Goal: Information Seeking & Learning: Learn about a topic

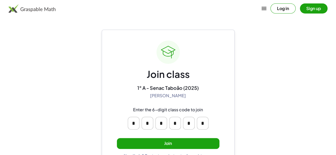
click at [150, 141] on button "Join" at bounding box center [168, 143] width 102 height 11
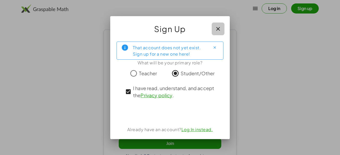
click at [212, 28] on button "button" at bounding box center [217, 29] width 13 height 13
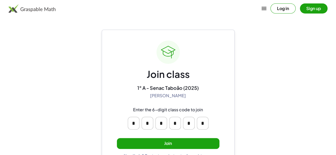
click at [300, 9] on button "Sign up" at bounding box center [314, 8] width 28 height 10
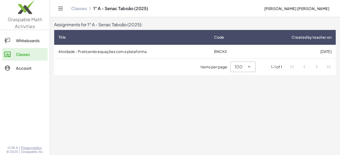
click at [166, 48] on td "Atividade - Praticando equações com a plataforma" at bounding box center [131, 52] width 155 height 14
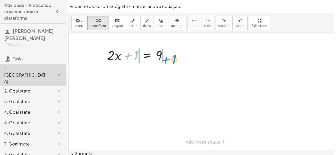
drag, startPoint x: 135, startPoint y: 55, endPoint x: 172, endPoint y: 60, distance: 37.2
click at [172, 60] on div at bounding box center [139, 55] width 69 height 18
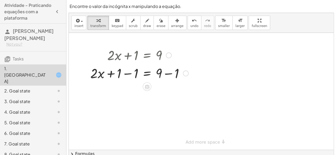
click at [184, 75] on div at bounding box center [186, 74] width 6 height 6
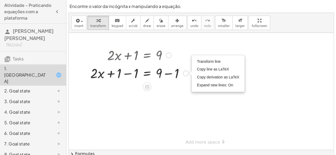
click at [168, 82] on div "+ · 2 · x + 1 = 9 + · 2 · x = 9 + 1 − 1 + − 1 Transform line Copy line as LaTeX…" at bounding box center [137, 64] width 110 height 39
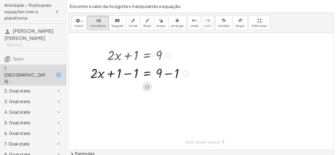
click at [147, 85] on icon at bounding box center [147, 87] width 5 height 5
click at [152, 98] on div at bounding box center [201, 91] width 265 height 117
click at [115, 20] on icon "keyboard" at bounding box center [117, 21] width 5 height 6
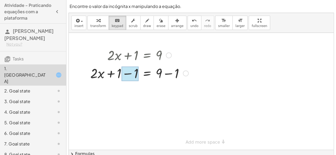
click at [136, 75] on div at bounding box center [129, 74] width 17 height 15
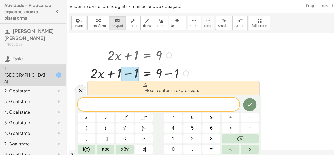
click at [95, 113] on div at bounding box center [86, 117] width 18 height 9
click at [83, 90] on icon at bounding box center [80, 91] width 6 height 6
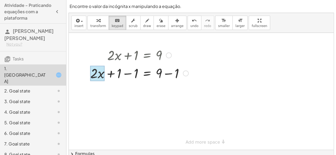
drag, startPoint x: 99, startPoint y: 78, endPoint x: 102, endPoint y: 76, distance: 4.1
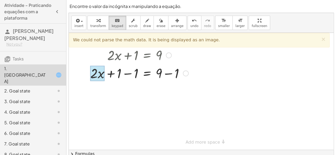
click at [101, 73] on div at bounding box center [97, 73] width 14 height 15
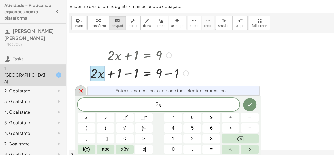
click at [80, 91] on icon at bounding box center [81, 91] width 4 height 4
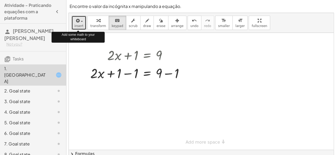
click at [75, 20] on icon "button" at bounding box center [77, 21] width 5 height 6
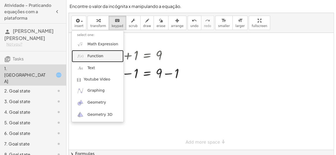
click at [100, 58] on span "Function" at bounding box center [95, 56] width 16 height 5
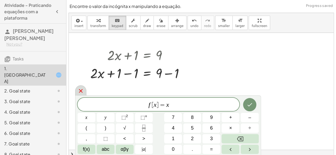
click at [80, 89] on icon at bounding box center [80, 91] width 6 height 6
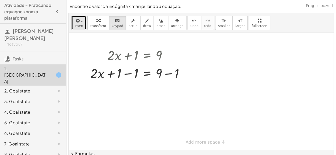
click at [83, 24] on button "insert" at bounding box center [78, 23] width 15 height 14
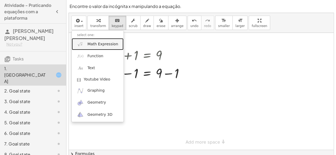
click at [90, 43] on span "Math Expression" at bounding box center [102, 44] width 31 height 5
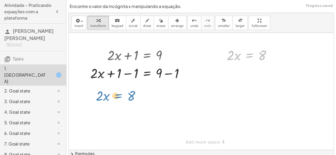
drag, startPoint x: 244, startPoint y: 57, endPoint x: 112, endPoint y: 97, distance: 138.3
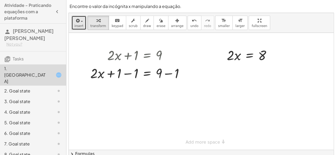
click at [77, 29] on button "insert" at bounding box center [78, 23] width 15 height 14
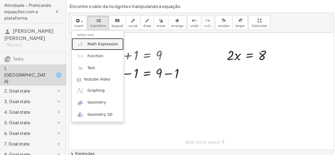
click at [90, 45] on span "Math Expression" at bounding box center [102, 44] width 31 height 5
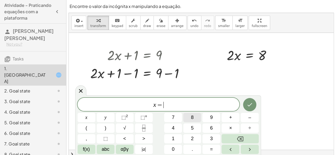
click at [193, 120] on span "8" at bounding box center [192, 117] width 3 height 7
click at [227, 137] on button "Backspace" at bounding box center [239, 138] width 37 height 9
click at [139, 128] on button "Fraction" at bounding box center [144, 128] width 18 height 9
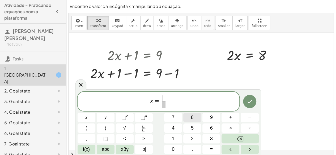
click at [193, 116] on span "8" at bounding box center [192, 117] width 3 height 7
click at [228, 138] on button "Backspace" at bounding box center [239, 138] width 37 height 9
click at [187, 142] on button "2" at bounding box center [192, 138] width 18 height 9
click at [162, 104] on span "​" at bounding box center [163, 104] width 4 height 7
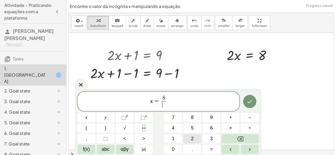
click at [195, 137] on button "2" at bounding box center [192, 138] width 18 height 9
click at [247, 105] on icon "Done" at bounding box center [249, 101] width 6 height 6
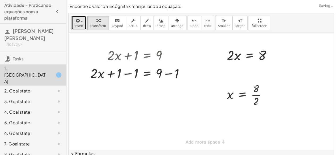
click at [83, 23] on button "insert" at bounding box center [78, 23] width 15 height 14
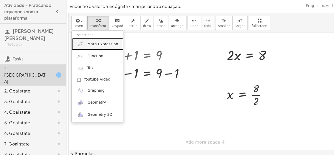
click at [91, 40] on link "Math Expression" at bounding box center [98, 44] width 52 height 12
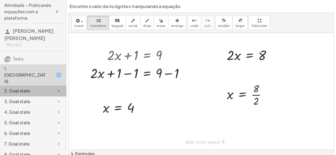
click at [34, 88] on div "2. Goal state" at bounding box center [25, 91] width 43 height 6
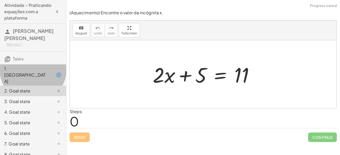
click at [34, 66] on div "1. [GEOGRAPHIC_DATA]" at bounding box center [25, 75] width 43 height 19
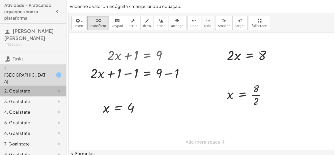
click at [35, 88] on div "2. Goal state" at bounding box center [25, 91] width 43 height 6
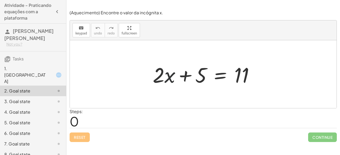
click at [165, 81] on div at bounding box center [205, 74] width 111 height 27
click at [170, 78] on div at bounding box center [205, 74] width 111 height 27
drag, startPoint x: 204, startPoint y: 78, endPoint x: 281, endPoint y: 85, distance: 77.1
click at [281, 85] on div "+ 5 + · 2 · x + 5 = 11" at bounding box center [203, 74] width 266 height 68
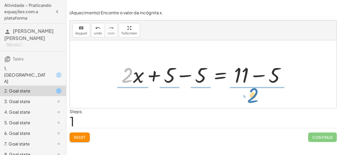
drag, startPoint x: 128, startPoint y: 77, endPoint x: 252, endPoint y: 97, distance: 126.1
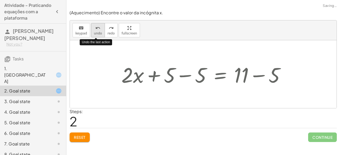
click at [98, 26] on icon "undo" at bounding box center [97, 28] width 5 height 6
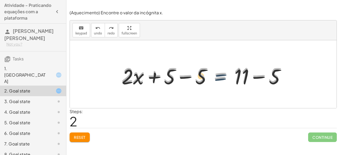
click at [218, 78] on div at bounding box center [205, 74] width 173 height 27
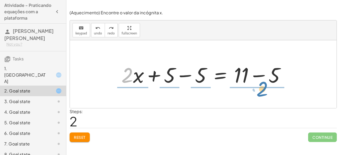
drag, startPoint x: 131, startPoint y: 70, endPoint x: 265, endPoint y: 85, distance: 135.6
click at [265, 85] on div at bounding box center [205, 74] width 173 height 27
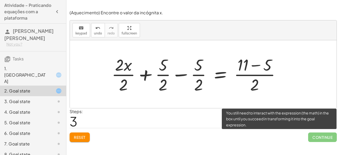
click at [313, 137] on span "Continue" at bounding box center [322, 138] width 29 height 10
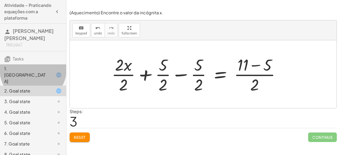
click at [49, 72] on div at bounding box center [54, 75] width 15 height 6
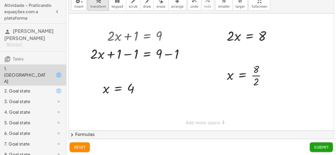
scroll to position [20, 0]
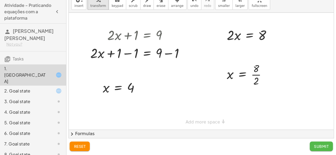
click at [318, 150] on button "Submit" at bounding box center [320, 147] width 23 height 10
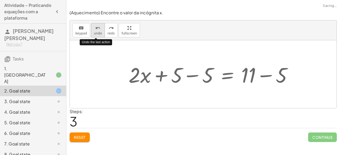
click at [94, 28] on div "undo" at bounding box center [98, 28] width 8 height 6
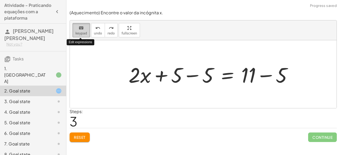
click at [76, 27] on div "keyboard" at bounding box center [81, 28] width 12 height 6
click at [81, 33] on span "keypad" at bounding box center [81, 34] width 12 height 4
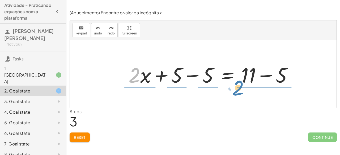
drag, startPoint x: 135, startPoint y: 77, endPoint x: 238, endPoint y: 90, distance: 103.8
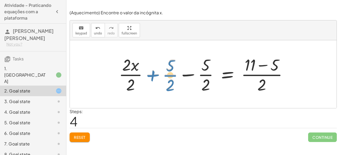
click at [152, 77] on div at bounding box center [205, 74] width 178 height 41
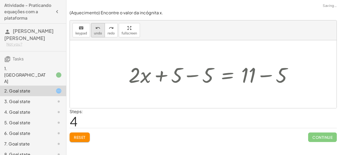
click at [91, 23] on button "undo undo" at bounding box center [98, 30] width 14 height 14
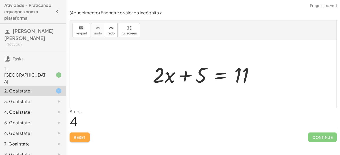
click at [78, 136] on span "Reset" at bounding box center [80, 137] width 12 height 5
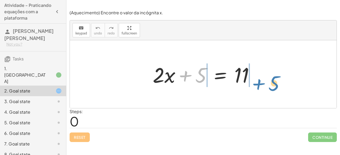
drag, startPoint x: 202, startPoint y: 77, endPoint x: 274, endPoint y: 85, distance: 72.9
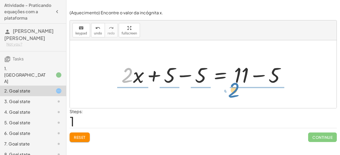
drag, startPoint x: 128, startPoint y: 75, endPoint x: 235, endPoint y: 89, distance: 107.4
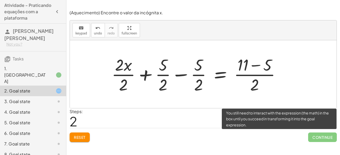
click at [317, 140] on span "Continue" at bounding box center [322, 138] width 29 height 10
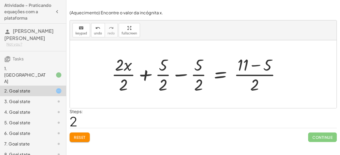
click at [219, 76] on div at bounding box center [198, 74] width 178 height 41
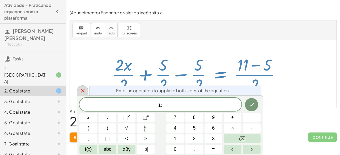
click at [81, 93] on icon at bounding box center [82, 91] width 6 height 6
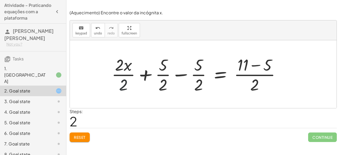
click at [122, 85] on div at bounding box center [198, 74] width 178 height 41
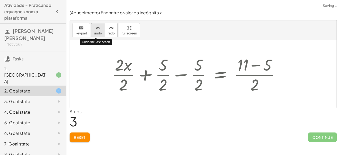
click at [97, 33] on span "undo" at bounding box center [98, 34] width 8 height 4
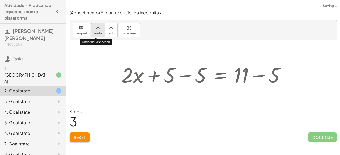
click at [97, 33] on span "undo" at bounding box center [98, 34] width 8 height 4
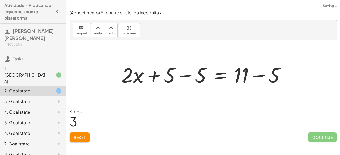
click at [39, 66] on div "1. [GEOGRAPHIC_DATA]" at bounding box center [25, 75] width 43 height 19
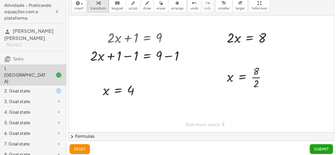
scroll to position [17, 0]
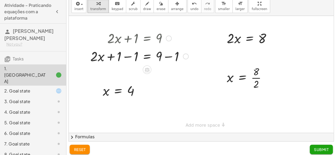
click at [117, 58] on div at bounding box center [139, 56] width 103 height 18
click at [120, 57] on div at bounding box center [139, 56] width 103 height 18
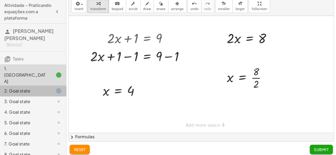
click at [7, 88] on div "2. Goal state" at bounding box center [25, 91] width 43 height 6
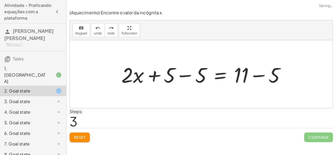
scroll to position [0, 0]
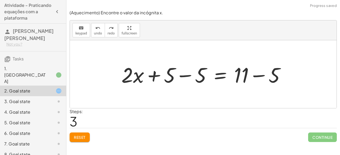
click at [184, 75] on div at bounding box center [205, 74] width 173 height 27
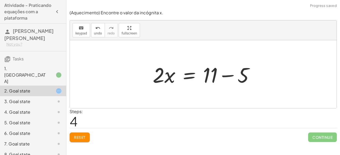
click at [225, 76] on div at bounding box center [205, 74] width 111 height 27
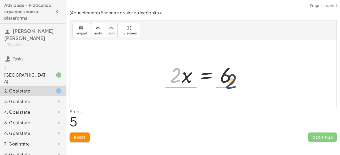
drag, startPoint x: 172, startPoint y: 82, endPoint x: 228, endPoint y: 87, distance: 55.4
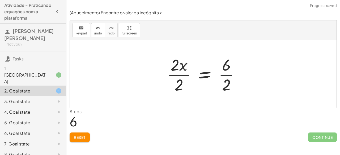
click at [226, 76] on div at bounding box center [205, 74] width 82 height 41
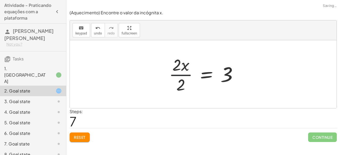
click at [179, 74] on div at bounding box center [205, 74] width 78 height 41
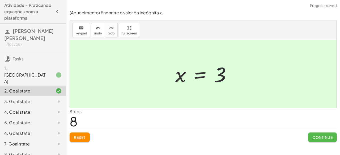
click at [315, 135] on span "Continue" at bounding box center [322, 137] width 20 height 5
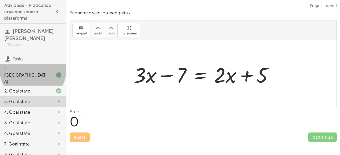
click at [22, 66] on div "1. [GEOGRAPHIC_DATA]" at bounding box center [25, 75] width 43 height 19
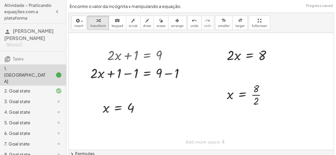
scroll to position [20, 0]
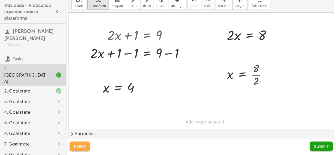
click at [80, 149] on button "reset" at bounding box center [80, 147] width 20 height 10
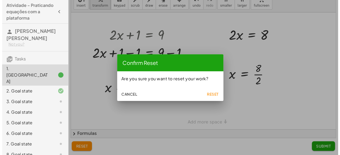
scroll to position [0, 0]
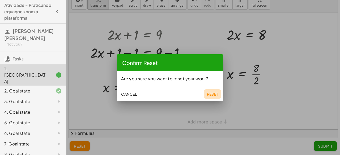
click at [216, 94] on span "Reset" at bounding box center [212, 94] width 12 height 5
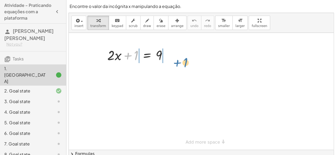
drag, startPoint x: 136, startPoint y: 55, endPoint x: 184, endPoint y: 63, distance: 48.9
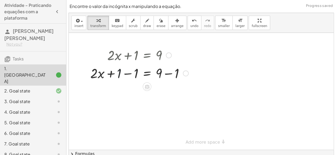
click at [120, 73] on div at bounding box center [139, 73] width 103 height 18
click at [166, 73] on div at bounding box center [139, 73] width 103 height 18
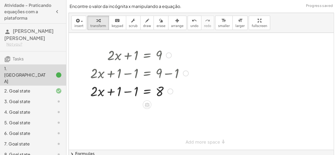
click at [129, 92] on div at bounding box center [139, 91] width 103 height 18
drag, startPoint x: 127, startPoint y: 91, endPoint x: 162, endPoint y: 96, distance: 34.8
click at [162, 96] on div at bounding box center [139, 91] width 103 height 18
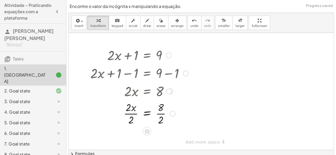
click at [160, 107] on div at bounding box center [139, 113] width 103 height 27
click at [163, 113] on div at bounding box center [139, 113] width 103 height 27
click at [130, 114] on div at bounding box center [139, 113] width 103 height 27
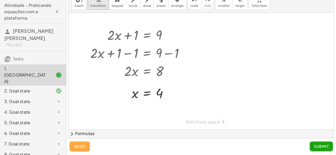
click at [79, 144] on button "reset" at bounding box center [80, 147] width 20 height 10
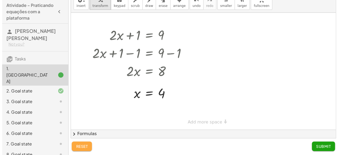
scroll to position [0, 0]
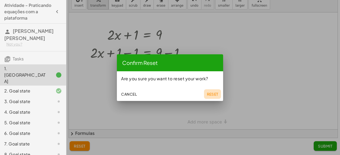
click at [215, 92] on span "Reset" at bounding box center [212, 94] width 12 height 5
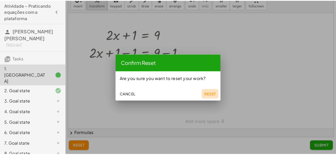
scroll to position [20, 0]
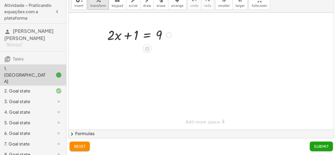
click at [135, 39] on div at bounding box center [139, 35] width 69 height 18
drag, startPoint x: 135, startPoint y: 39, endPoint x: 162, endPoint y: 44, distance: 27.6
click at [162, 44] on div "+ 1 + · 2 · x + 1 = 9" at bounding box center [137, 34] width 76 height 21
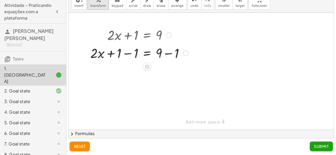
click at [136, 52] on div at bounding box center [139, 53] width 103 height 18
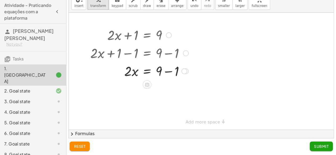
click at [170, 72] on div at bounding box center [139, 71] width 103 height 18
drag, startPoint x: 128, startPoint y: 90, endPoint x: 163, endPoint y: 96, distance: 35.5
click at [163, 96] on div at bounding box center [139, 89] width 103 height 18
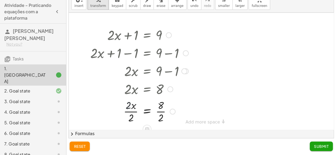
click at [129, 107] on div at bounding box center [139, 111] width 103 height 27
click at [127, 109] on div at bounding box center [139, 111] width 103 height 27
click at [161, 108] on div at bounding box center [139, 111] width 103 height 27
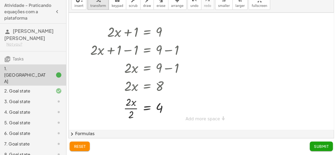
scroll to position [0, 0]
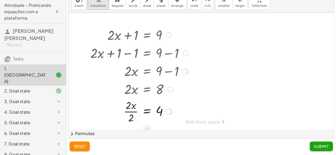
click at [130, 105] on div at bounding box center [139, 111] width 103 height 27
click at [133, 105] on div at bounding box center [139, 111] width 103 height 27
click at [131, 112] on div at bounding box center [139, 111] width 103 height 27
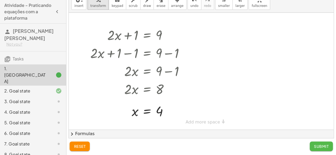
click at [318, 149] on button "Submit" at bounding box center [320, 147] width 23 height 10
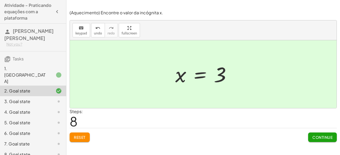
click at [326, 141] on button "Continue" at bounding box center [322, 138] width 29 height 10
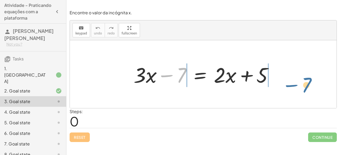
drag, startPoint x: 181, startPoint y: 77, endPoint x: 305, endPoint y: 87, distance: 124.3
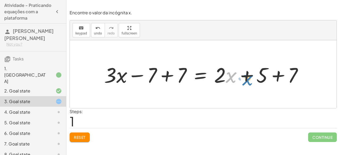
drag, startPoint x: 231, startPoint y: 79, endPoint x: 248, endPoint y: 82, distance: 16.4
click at [248, 82] on div at bounding box center [205, 74] width 208 height 27
click at [222, 74] on div at bounding box center [205, 74] width 208 height 27
click at [275, 75] on div at bounding box center [205, 74] width 208 height 27
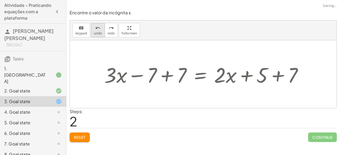
click at [94, 32] on span "undo" at bounding box center [98, 34] width 8 height 4
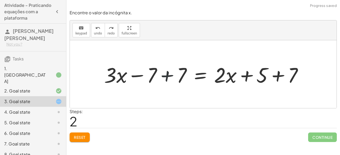
click at [167, 77] on div at bounding box center [205, 74] width 208 height 27
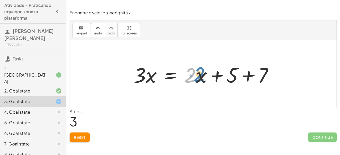
click at [192, 78] on div at bounding box center [205, 74] width 149 height 27
click at [248, 76] on div at bounding box center [205, 74] width 149 height 27
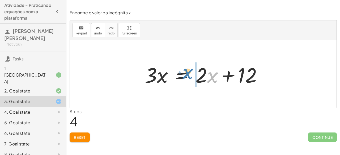
drag, startPoint x: 213, startPoint y: 78, endPoint x: 188, endPoint y: 75, distance: 25.0
click at [188, 75] on div at bounding box center [205, 74] width 127 height 27
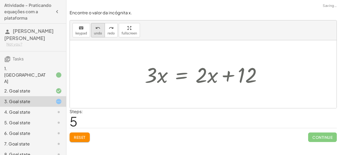
click at [100, 36] on button "undo undo" at bounding box center [98, 30] width 14 height 14
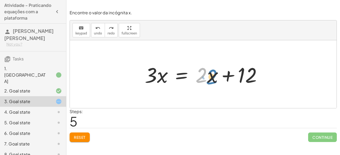
drag, startPoint x: 203, startPoint y: 73, endPoint x: 212, endPoint y: 74, distance: 8.3
click at [212, 74] on div at bounding box center [205, 74] width 127 height 27
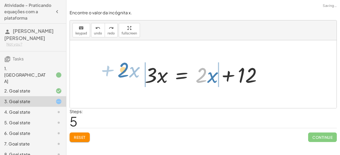
drag, startPoint x: 198, startPoint y: 78, endPoint x: 120, endPoint y: 73, distance: 78.2
click at [120, 73] on div "+ · 3 · x − 7 = + · 2 · x + 5 + · 3 · x − 7 + 7 = + · 2 · x + 5 + 7 + · 3 · x +…" at bounding box center [203, 74] width 266 height 68
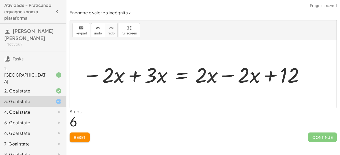
click at [224, 76] on div at bounding box center [194, 74] width 228 height 27
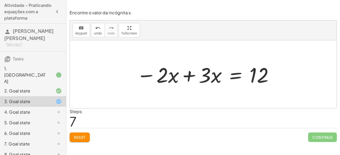
click at [187, 76] on div at bounding box center [205, 74] width 143 height 27
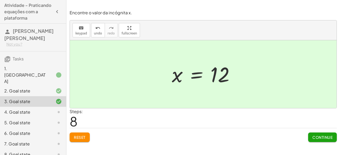
click at [316, 136] on span "Continue" at bounding box center [322, 137] width 20 height 5
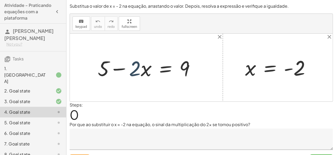
click at [137, 68] on div at bounding box center [148, 67] width 106 height 27
drag, startPoint x: 137, startPoint y: 68, endPoint x: 133, endPoint y: 70, distance: 4.2
click at [133, 70] on div at bounding box center [148, 67] width 106 height 27
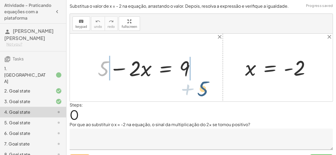
drag, startPoint x: 106, startPoint y: 71, endPoint x: 204, endPoint y: 86, distance: 99.3
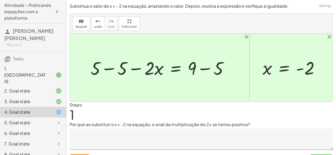
click at [110, 69] on div at bounding box center [161, 68] width 147 height 24
click at [201, 68] on div at bounding box center [184, 68] width 102 height 24
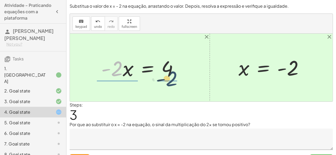
drag, startPoint x: 117, startPoint y: 69, endPoint x: 173, endPoint y: 79, distance: 56.7
click at [173, 79] on div at bounding box center [141, 67] width 86 height 27
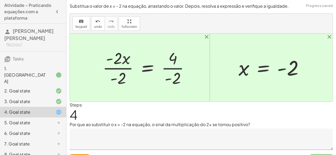
click at [174, 69] on div at bounding box center [148, 67] width 96 height 41
click at [112, 68] on div at bounding box center [147, 67] width 95 height 41
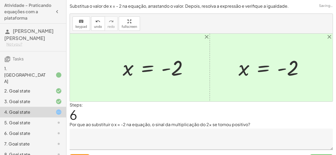
click at [113, 125] on p "Por que ao substituir o x = -2 na equação, o sinal da multiplicação do 2x se to…" at bounding box center [201, 125] width 263 height 6
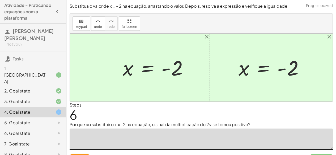
click at [111, 131] on textarea at bounding box center [201, 139] width 263 height 21
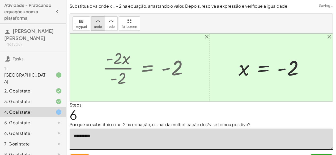
click at [94, 29] on button "undo undo" at bounding box center [98, 23] width 14 height 14
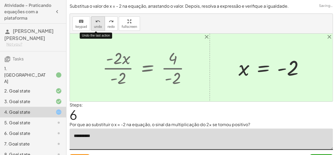
click at [95, 27] on span "undo" at bounding box center [98, 27] width 8 height 4
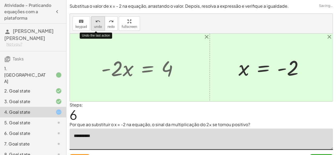
click at [95, 27] on span "undo" at bounding box center [98, 27] width 8 height 4
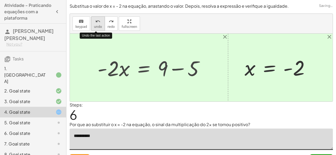
click at [95, 27] on span "undo" at bounding box center [98, 27] width 8 height 4
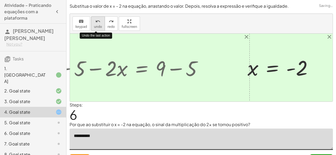
click at [95, 27] on span "undo" at bounding box center [98, 27] width 8 height 4
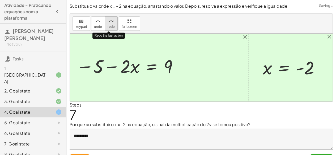
click at [105, 25] on button "redo redo" at bounding box center [111, 23] width 13 height 14
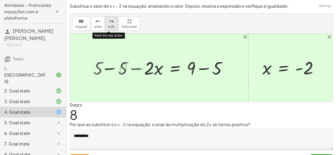
click at [105, 25] on button "redo redo" at bounding box center [111, 23] width 13 height 14
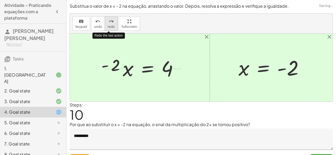
click at [105, 25] on button "redo redo" at bounding box center [111, 23] width 13 height 14
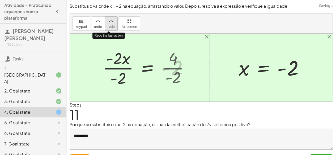
click at [109, 24] on icon "redo" at bounding box center [111, 21] width 5 height 6
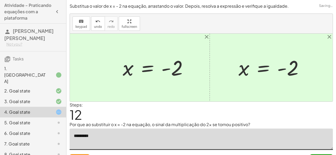
click at [121, 131] on textarea "*********" at bounding box center [201, 139] width 263 height 21
click at [92, 20] on button "undo undo" at bounding box center [98, 23] width 14 height 14
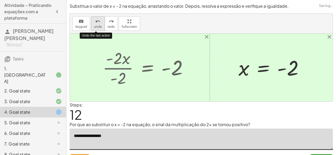
click at [92, 20] on button "undo undo" at bounding box center [98, 23] width 14 height 14
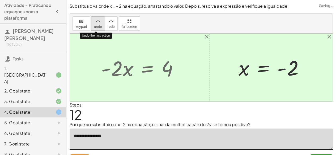
click at [92, 20] on button "undo undo" at bounding box center [98, 23] width 14 height 14
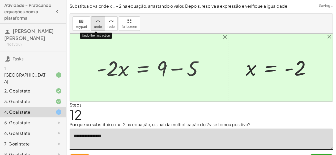
click at [92, 20] on button "undo undo" at bounding box center [98, 23] width 14 height 14
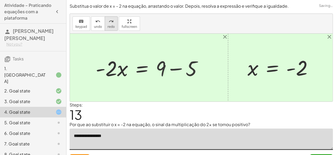
click at [109, 19] on icon "redo" at bounding box center [111, 21] width 5 height 6
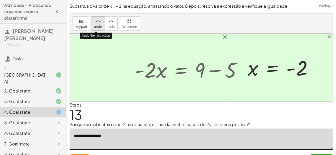
click at [100, 23] on button "undo undo" at bounding box center [98, 23] width 14 height 14
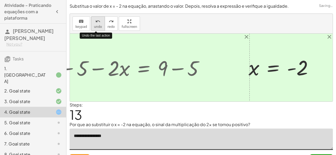
click at [100, 23] on button "undo undo" at bounding box center [98, 23] width 14 height 14
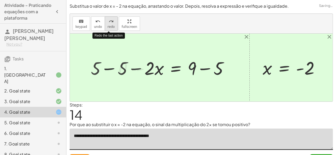
click at [110, 21] on icon "redo" at bounding box center [111, 21] width 5 height 6
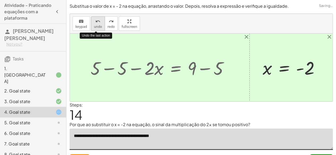
click at [99, 21] on button "undo undo" at bounding box center [98, 23] width 14 height 14
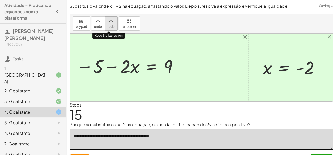
click at [109, 21] on icon "redo" at bounding box center [111, 21] width 5 height 6
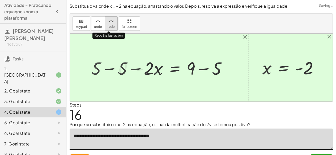
click at [107, 23] on div "redo" at bounding box center [110, 21] width 7 height 6
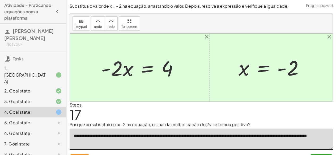
type textarea "**********"
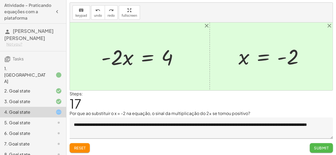
click at [322, 149] on span "Submit" at bounding box center [321, 148] width 15 height 5
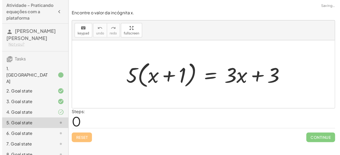
scroll to position [0, 0]
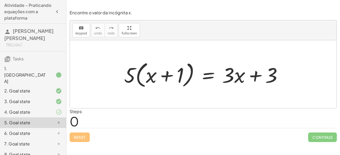
click at [168, 75] on div at bounding box center [205, 74] width 168 height 31
drag, startPoint x: 130, startPoint y: 74, endPoint x: 136, endPoint y: 70, distance: 7.3
click at [136, 70] on div at bounding box center [205, 74] width 168 height 31
click at [151, 76] on div at bounding box center [205, 74] width 168 height 31
drag, startPoint x: 131, startPoint y: 76, endPoint x: 157, endPoint y: 83, distance: 27.0
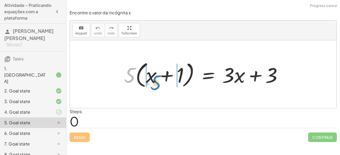
click at [157, 83] on div at bounding box center [205, 74] width 168 height 31
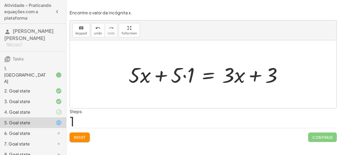
click at [178, 77] on div at bounding box center [207, 74] width 163 height 27
click at [183, 76] on div at bounding box center [207, 74] width 163 height 27
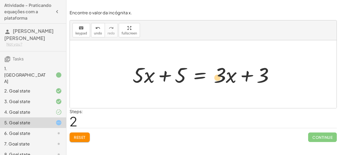
drag, startPoint x: 221, startPoint y: 75, endPoint x: 220, endPoint y: 78, distance: 3.8
click at [220, 78] on div at bounding box center [205, 74] width 151 height 27
drag, startPoint x: 230, startPoint y: 78, endPoint x: 237, endPoint y: 80, distance: 7.7
click at [237, 80] on div at bounding box center [205, 74] width 151 height 27
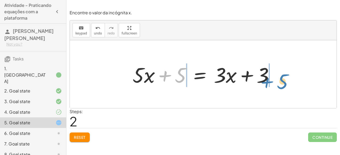
drag, startPoint x: 183, startPoint y: 75, endPoint x: 284, endPoint y: 81, distance: 101.3
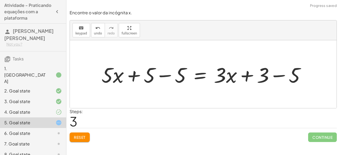
click at [279, 75] on div at bounding box center [205, 74] width 213 height 27
click at [166, 76] on div at bounding box center [189, 74] width 181 height 27
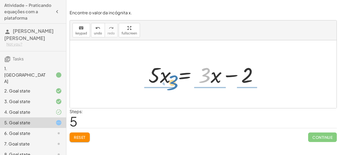
drag, startPoint x: 207, startPoint y: 77, endPoint x: 175, endPoint y: 85, distance: 32.9
click at [175, 85] on div at bounding box center [205, 74] width 119 height 27
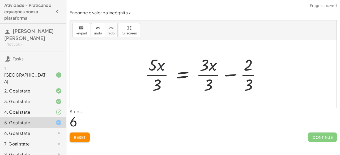
click at [161, 69] on div at bounding box center [205, 74] width 126 height 41
click at [158, 76] on div at bounding box center [205, 74] width 126 height 41
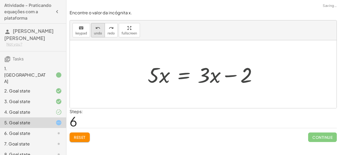
click at [100, 27] on button "undo undo" at bounding box center [98, 30] width 14 height 14
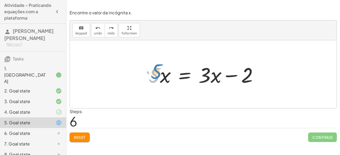
drag, startPoint x: 153, startPoint y: 72, endPoint x: 156, endPoint y: 69, distance: 4.7
click at [156, 69] on div at bounding box center [205, 74] width 119 height 27
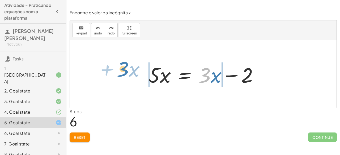
drag, startPoint x: 204, startPoint y: 75, endPoint x: 124, endPoint y: 69, distance: 80.6
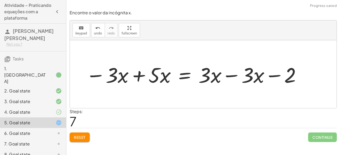
click at [138, 76] on div at bounding box center [193, 74] width 221 height 27
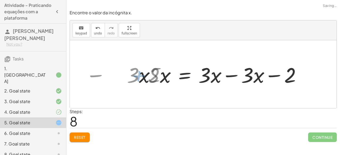
click at [138, 76] on div at bounding box center [203, 74] width 266 height 68
click at [230, 75] on div at bounding box center [226, 74] width 162 height 27
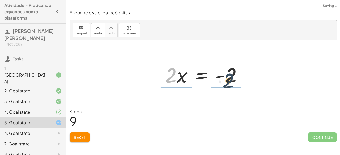
drag, startPoint x: 172, startPoint y: 73, endPoint x: 236, endPoint y: 79, distance: 63.7
click at [236, 79] on div at bounding box center [205, 74] width 86 height 27
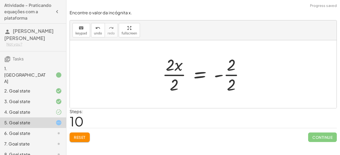
click at [229, 76] on div at bounding box center [204, 74] width 91 height 41
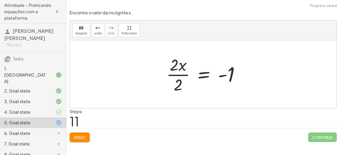
click at [181, 75] on div at bounding box center [204, 74] width 83 height 41
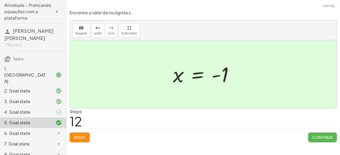
click at [321, 140] on button "Continue" at bounding box center [322, 138] width 29 height 10
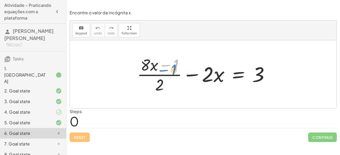
click at [177, 66] on div at bounding box center [205, 74] width 142 height 41
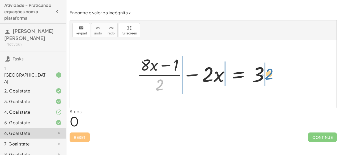
drag, startPoint x: 160, startPoint y: 87, endPoint x: 272, endPoint y: 76, distance: 112.2
click at [272, 76] on div at bounding box center [205, 74] width 142 height 41
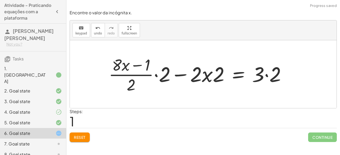
click at [266, 76] on div at bounding box center [199, 74] width 187 height 41
click at [206, 76] on div at bounding box center [191, 74] width 170 height 41
click at [179, 75] on div at bounding box center [191, 74] width 170 height 41
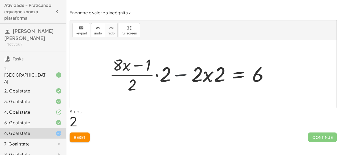
click at [179, 75] on div at bounding box center [191, 74] width 170 height 41
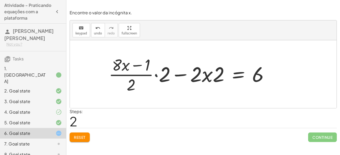
click at [156, 76] on div at bounding box center [191, 74] width 170 height 41
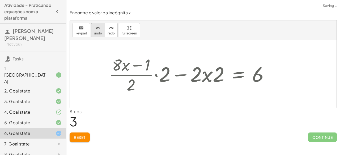
click at [96, 33] on span "undo" at bounding box center [98, 34] width 8 height 4
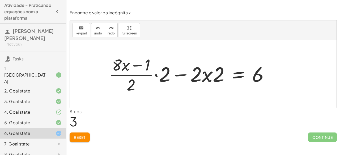
click at [156, 76] on div at bounding box center [191, 74] width 170 height 41
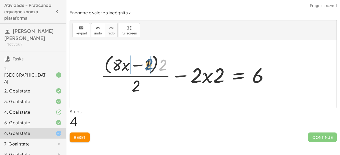
drag, startPoint x: 164, startPoint y: 67, endPoint x: 150, endPoint y: 66, distance: 14.6
click at [150, 66] on div at bounding box center [186, 74] width 177 height 43
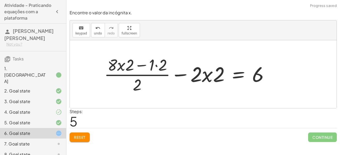
click at [156, 67] on div at bounding box center [188, 74] width 174 height 41
click at [156, 67] on div at bounding box center [193, 74] width 165 height 41
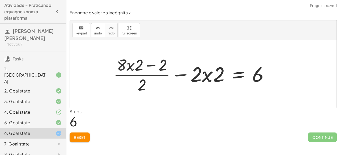
click at [149, 66] on div at bounding box center [193, 74] width 165 height 41
click at [140, 67] on div at bounding box center [193, 74] width 165 height 41
click at [142, 63] on div at bounding box center [193, 74] width 165 height 41
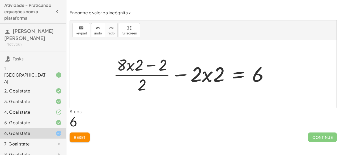
click at [144, 80] on div at bounding box center [193, 74] width 165 height 41
drag, startPoint x: 144, startPoint y: 80, endPoint x: 158, endPoint y: 56, distance: 27.9
click at [158, 56] on div at bounding box center [193, 74] width 165 height 41
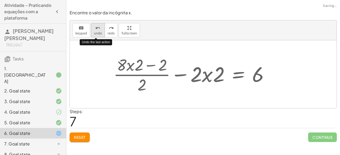
click at [92, 29] on button "undo undo" at bounding box center [98, 30] width 14 height 14
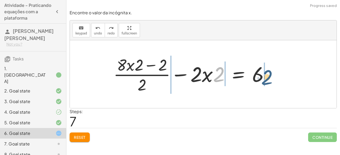
drag, startPoint x: 219, startPoint y: 77, endPoint x: 267, endPoint y: 80, distance: 48.4
click at [267, 80] on div at bounding box center [193, 74] width 165 height 41
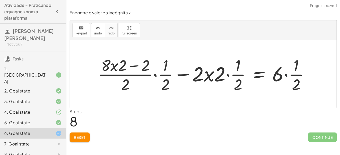
click at [286, 75] on div at bounding box center [205, 74] width 220 height 40
click at [227, 76] on div at bounding box center [197, 74] width 204 height 40
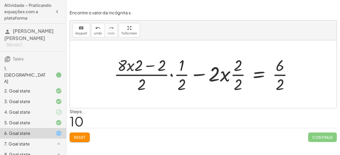
click at [171, 73] on div at bounding box center [205, 74] width 188 height 40
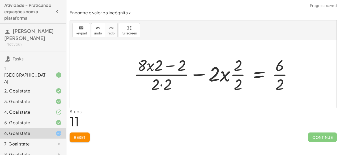
click at [161, 85] on div at bounding box center [215, 74] width 168 height 40
click at [232, 75] on div at bounding box center [215, 74] width 168 height 40
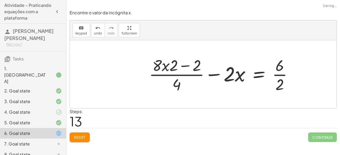
click at [278, 75] on div at bounding box center [222, 74] width 153 height 40
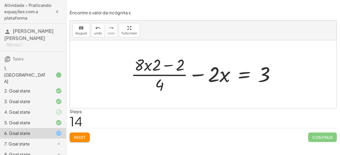
click at [167, 65] on div at bounding box center [205, 74] width 154 height 41
drag, startPoint x: 157, startPoint y: 66, endPoint x: 179, endPoint y: 70, distance: 21.9
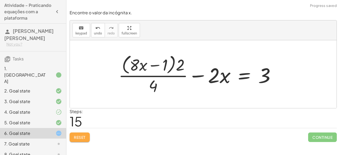
click at [83, 136] on span "Reset" at bounding box center [80, 137] width 12 height 5
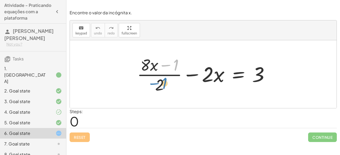
drag, startPoint x: 175, startPoint y: 68, endPoint x: 163, endPoint y: 87, distance: 22.7
click at [163, 87] on div at bounding box center [205, 74] width 142 height 41
drag, startPoint x: 162, startPoint y: 83, endPoint x: 158, endPoint y: 88, distance: 7.2
click at [158, 88] on div at bounding box center [205, 74] width 142 height 41
drag, startPoint x: 147, startPoint y: 67, endPoint x: 152, endPoint y: 71, distance: 6.4
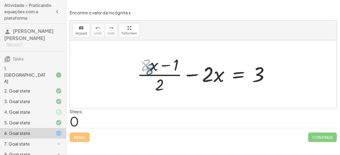
click at [152, 71] on div at bounding box center [205, 74] width 142 height 41
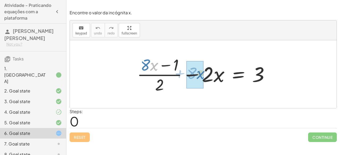
drag, startPoint x: 154, startPoint y: 67, endPoint x: 200, endPoint y: 75, distance: 47.2
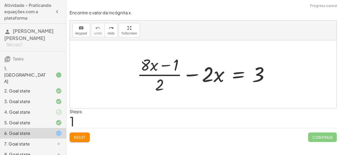
click at [83, 137] on span "Reset" at bounding box center [80, 137] width 12 height 5
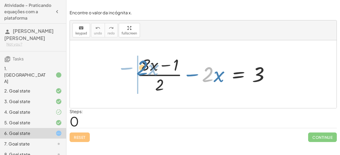
drag, startPoint x: 209, startPoint y: 81, endPoint x: 142, endPoint y: 75, distance: 66.6
click at [142, 75] on div at bounding box center [205, 74] width 142 height 41
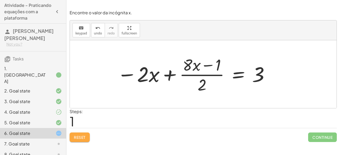
click at [81, 137] on span "Reset" at bounding box center [80, 137] width 12 height 5
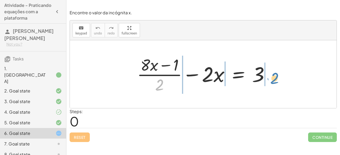
drag, startPoint x: 162, startPoint y: 84, endPoint x: 276, endPoint y: 77, distance: 114.8
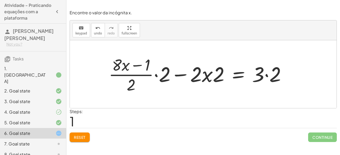
click at [155, 75] on div at bounding box center [199, 74] width 187 height 41
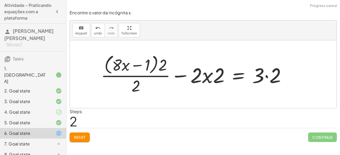
click at [266, 76] on div at bounding box center [195, 74] width 194 height 43
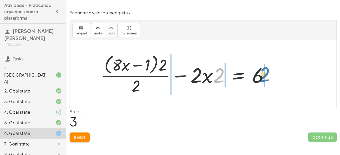
drag, startPoint x: 217, startPoint y: 79, endPoint x: 263, endPoint y: 78, distance: 45.9
click at [263, 78] on div at bounding box center [186, 74] width 177 height 43
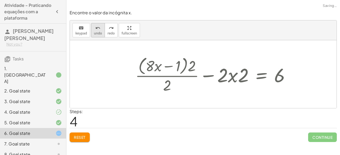
click at [98, 27] on icon "undo" at bounding box center [97, 28] width 5 height 6
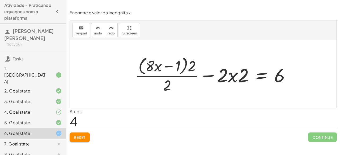
click at [231, 78] on div at bounding box center [214, 74] width 164 height 40
drag, startPoint x: 191, startPoint y: 68, endPoint x: 177, endPoint y: 68, distance: 14.1
click at [177, 68] on div at bounding box center [214, 74] width 164 height 40
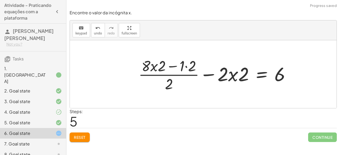
click at [185, 66] on div at bounding box center [216, 74] width 161 height 38
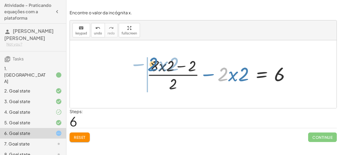
drag, startPoint x: 223, startPoint y: 77, endPoint x: 153, endPoint y: 67, distance: 70.8
click at [153, 67] on div at bounding box center [220, 74] width 153 height 38
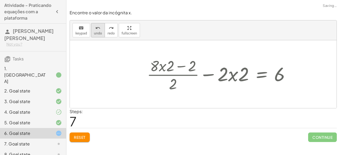
click at [96, 28] on icon "undo" at bounding box center [97, 28] width 5 height 6
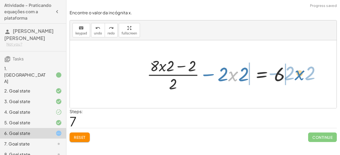
drag, startPoint x: 233, startPoint y: 76, endPoint x: 298, endPoint y: 75, distance: 65.0
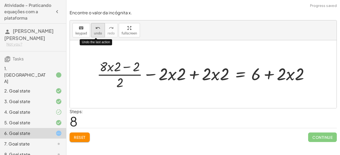
click at [91, 30] on button "undo undo" at bounding box center [98, 30] width 14 height 14
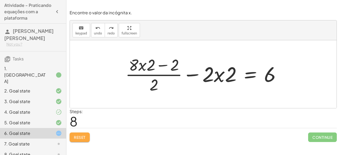
click at [78, 133] on button "Reset" at bounding box center [80, 138] width 20 height 10
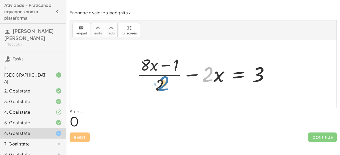
drag, startPoint x: 211, startPoint y: 70, endPoint x: 167, endPoint y: 79, distance: 45.0
click at [167, 79] on div at bounding box center [205, 74] width 142 height 41
drag, startPoint x: 162, startPoint y: 83, endPoint x: 165, endPoint y: 82, distance: 2.7
click at [165, 82] on div at bounding box center [205, 74] width 142 height 41
drag, startPoint x: 159, startPoint y: 90, endPoint x: 222, endPoint y: 78, distance: 64.8
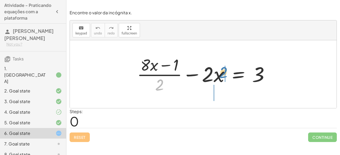
click at [222, 78] on div at bounding box center [205, 74] width 142 height 41
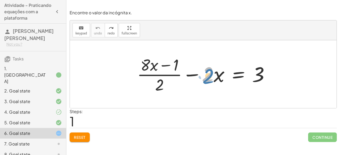
drag, startPoint x: 207, startPoint y: 77, endPoint x: 202, endPoint y: 80, distance: 5.9
click at [202, 80] on div at bounding box center [205, 74] width 142 height 41
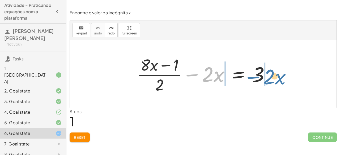
drag, startPoint x: 193, startPoint y: 75, endPoint x: 255, endPoint y: 77, distance: 61.9
click at [255, 77] on div at bounding box center [205, 74] width 142 height 41
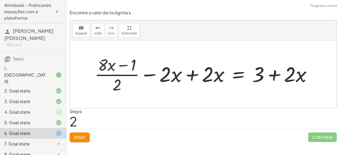
click at [191, 75] on div at bounding box center [205, 74] width 226 height 41
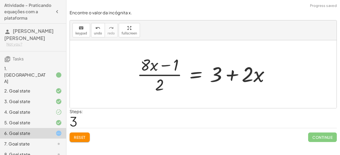
click at [229, 75] on div at bounding box center [205, 74] width 142 height 41
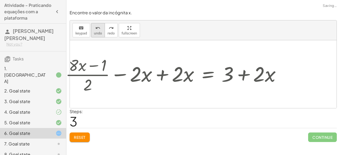
click at [93, 36] on button "undo undo" at bounding box center [98, 30] width 14 height 14
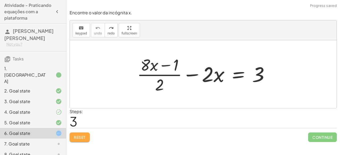
click at [80, 133] on button "Reset" at bounding box center [80, 138] width 20 height 10
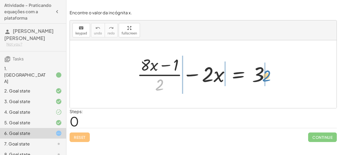
drag, startPoint x: 160, startPoint y: 85, endPoint x: 267, endPoint y: 76, distance: 107.0
click at [267, 76] on div at bounding box center [205, 74] width 142 height 41
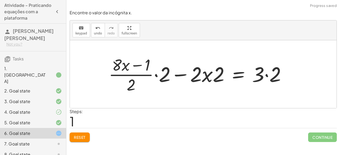
click at [266, 75] on div at bounding box center [199, 74] width 187 height 41
click at [209, 77] on div at bounding box center [191, 74] width 170 height 41
click at [206, 76] on div at bounding box center [191, 74] width 170 height 41
click at [157, 76] on div at bounding box center [191, 74] width 170 height 41
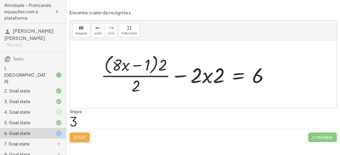
click at [87, 141] on button "Reset" at bounding box center [80, 138] width 20 height 10
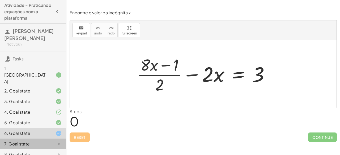
click at [42, 141] on div "7. Goal state" at bounding box center [25, 144] width 43 height 6
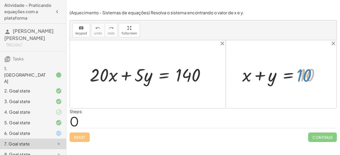
drag, startPoint x: 304, startPoint y: 75, endPoint x: 300, endPoint y: 75, distance: 3.8
click at [300, 75] on div at bounding box center [282, 74] width 87 height 23
drag, startPoint x: 273, startPoint y: 81, endPoint x: 260, endPoint y: 86, distance: 14.0
click at [260, 86] on div "+ y + x + y = 10" at bounding box center [281, 74] width 94 height 26
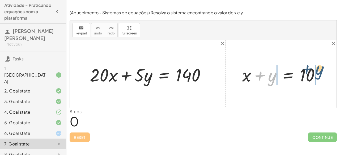
drag, startPoint x: 273, startPoint y: 76, endPoint x: 321, endPoint y: 69, distance: 48.5
click at [321, 69] on div at bounding box center [282, 74] width 87 height 23
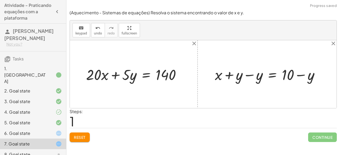
click at [248, 75] on div at bounding box center [269, 73] width 114 height 19
click at [303, 76] on div at bounding box center [289, 73] width 73 height 19
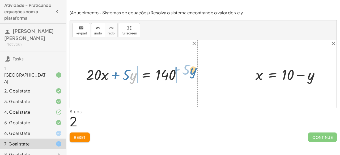
drag, startPoint x: 131, startPoint y: 78, endPoint x: 188, endPoint y: 74, distance: 57.2
click at [188, 74] on div "· y + · 5 + · 20 · x + · 5 · y = 140" at bounding box center [133, 74] width 111 height 22
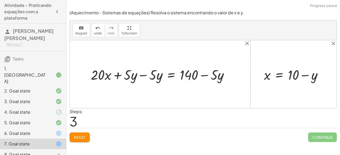
click at [203, 75] on div at bounding box center [162, 74] width 148 height 18
click at [146, 75] on div at bounding box center [162, 74] width 148 height 18
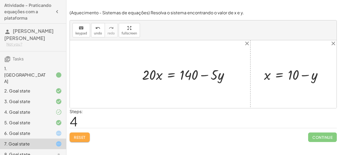
click at [79, 133] on button "Reset" at bounding box center [80, 138] width 20 height 10
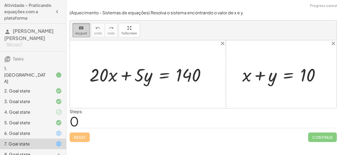
click at [84, 32] on span "keypad" at bounding box center [81, 34] width 12 height 4
click at [85, 34] on span "keypad" at bounding box center [81, 34] width 12 height 4
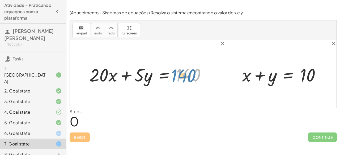
drag, startPoint x: 179, startPoint y: 76, endPoint x: 175, endPoint y: 76, distance: 4.2
click at [175, 76] on div at bounding box center [150, 75] width 126 height 24
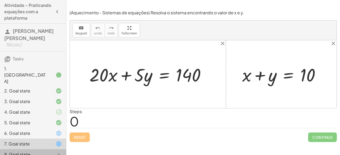
click at [41, 151] on div "8. Goal state" at bounding box center [25, 154] width 43 height 6
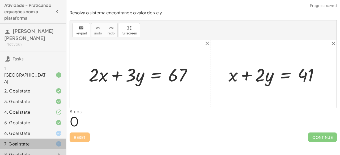
click at [33, 141] on div "7. Goal state" at bounding box center [25, 144] width 43 height 6
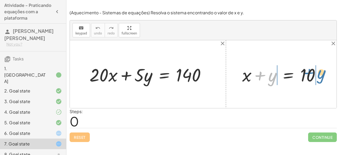
drag, startPoint x: 272, startPoint y: 80, endPoint x: 321, endPoint y: 78, distance: 48.9
click at [321, 78] on div at bounding box center [283, 74] width 88 height 23
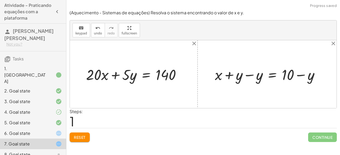
click at [247, 75] on div at bounding box center [269, 73] width 114 height 19
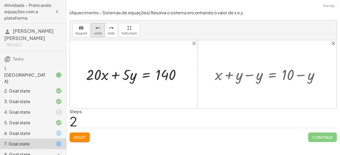
click at [99, 34] on span "undo" at bounding box center [98, 34] width 8 height 4
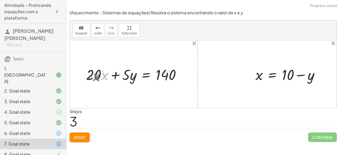
click at [106, 74] on div at bounding box center [135, 73] width 104 height 19
click at [94, 73] on div at bounding box center [135, 73] width 104 height 19
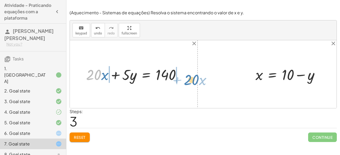
drag, startPoint x: 94, startPoint y: 73, endPoint x: 191, endPoint y: 77, distance: 96.9
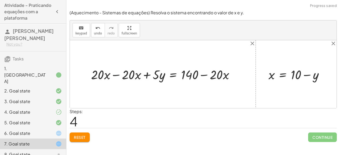
click at [113, 75] on div at bounding box center [164, 74] width 153 height 17
click at [202, 75] on div at bounding box center [195, 74] width 91 height 17
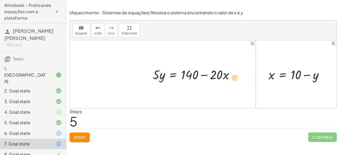
drag, startPoint x: 226, startPoint y: 77, endPoint x: 234, endPoint y: 80, distance: 8.5
click at [234, 80] on div at bounding box center [195, 74] width 91 height 17
drag, startPoint x: 217, startPoint y: 75, endPoint x: 191, endPoint y: 71, distance: 26.0
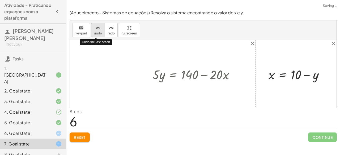
click at [95, 32] on span "undo" at bounding box center [98, 34] width 8 height 4
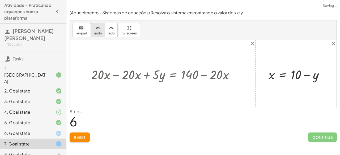
click at [97, 32] on span "undo" at bounding box center [98, 34] width 8 height 4
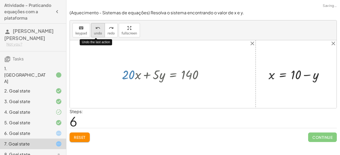
click at [97, 32] on span "undo" at bounding box center [98, 34] width 8 height 4
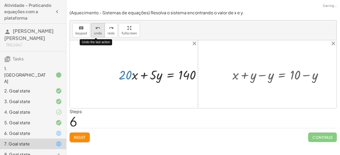
click at [97, 32] on span "undo" at bounding box center [98, 34] width 8 height 4
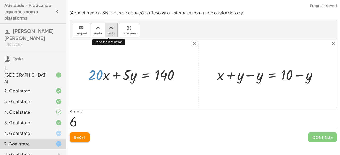
click at [107, 32] on span "redo" at bounding box center [110, 34] width 7 height 4
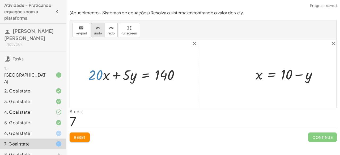
click at [96, 33] on span "undo" at bounding box center [98, 34] width 8 height 4
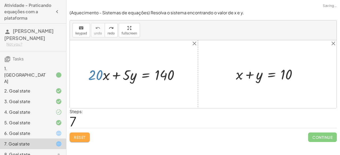
click at [89, 136] on button "Reset" at bounding box center [80, 138] width 20 height 10
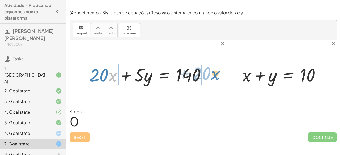
drag, startPoint x: 111, startPoint y: 77, endPoint x: 213, endPoint y: 75, distance: 101.9
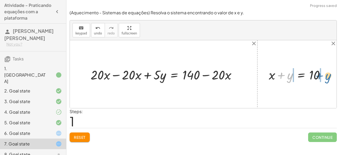
drag, startPoint x: 291, startPoint y: 78, endPoint x: 328, endPoint y: 79, distance: 37.4
click at [328, 79] on div at bounding box center [299, 74] width 66 height 17
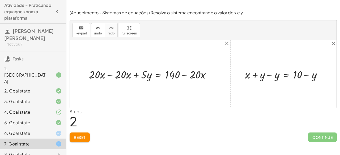
click at [111, 75] on div at bounding box center [151, 74] width 131 height 15
click at [159, 77] on div at bounding box center [177, 74] width 79 height 15
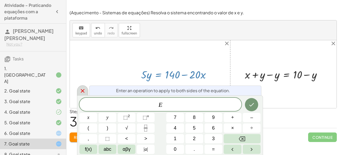
click at [82, 90] on icon at bounding box center [83, 91] width 4 height 4
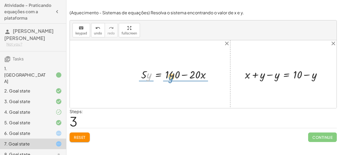
drag, startPoint x: 149, startPoint y: 76, endPoint x: 171, endPoint y: 78, distance: 22.4
click at [171, 78] on div at bounding box center [177, 74] width 79 height 15
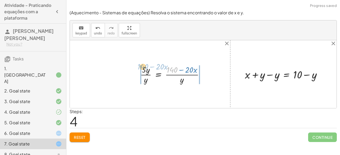
drag, startPoint x: 171, startPoint y: 71, endPoint x: 141, endPoint y: 68, distance: 30.1
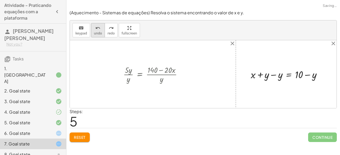
click at [94, 32] on span "undo" at bounding box center [98, 34] width 8 height 4
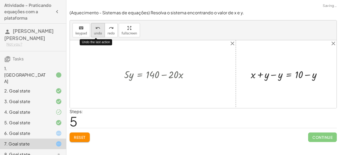
click at [94, 32] on span "undo" at bounding box center [98, 34] width 8 height 4
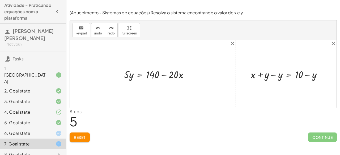
click at [272, 75] on div at bounding box center [288, 74] width 80 height 14
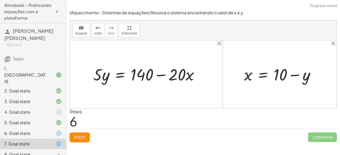
click at [294, 75] on div at bounding box center [281, 73] width 81 height 21
click at [50, 151] on div at bounding box center [54, 154] width 15 height 6
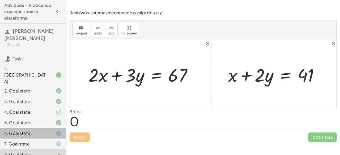
click at [36, 149] on div "6. Goal state" at bounding box center [33, 154] width 66 height 11
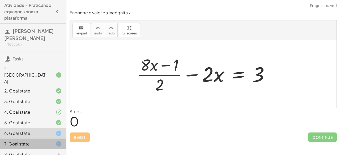
click at [28, 141] on div "7. Goal state" at bounding box center [25, 144] width 43 height 6
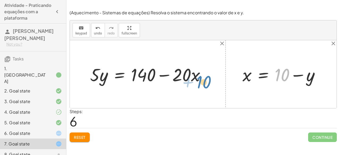
drag, startPoint x: 276, startPoint y: 78, endPoint x: 200, endPoint y: 85, distance: 77.3
click at [200, 85] on div "+ · 20 · x + · 5 · y = 140 + · 20 · x − · 20 · x + · 5 · y = + 140 − · 20 · x +…" at bounding box center [203, 74] width 266 height 68
drag, startPoint x: 278, startPoint y: 76, endPoint x: 191, endPoint y: 79, distance: 86.5
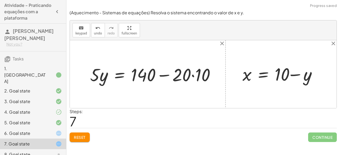
click at [189, 75] on div at bounding box center [154, 74] width 135 height 23
click at [192, 76] on div at bounding box center [154, 74] width 135 height 23
click at [164, 75] on div at bounding box center [149, 74] width 124 height 23
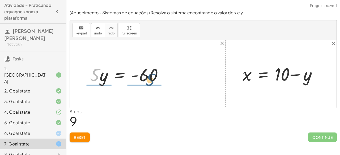
drag, startPoint x: 97, startPoint y: 77, endPoint x: 151, endPoint y: 81, distance: 55.1
click at [151, 81] on div at bounding box center [128, 74] width 82 height 23
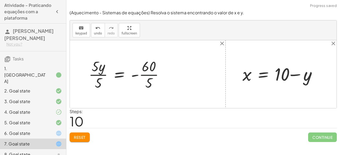
click at [145, 76] on div at bounding box center [128, 74] width 85 height 34
click at [101, 75] on div at bounding box center [126, 74] width 81 height 34
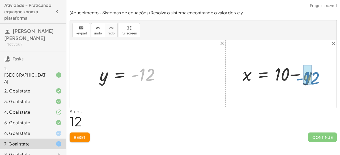
drag, startPoint x: 153, startPoint y: 72, endPoint x: 317, endPoint y: 76, distance: 163.7
click at [317, 76] on div "+ · 20 · x + · 5 · y = 140 + · 20 · x − · 20 · x + · 5 · y = + 140 − · 20 · x +…" at bounding box center [203, 74] width 266 height 68
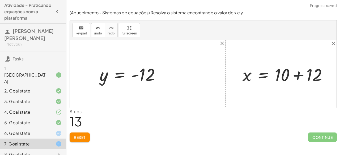
click at [297, 76] on div at bounding box center [287, 74] width 94 height 23
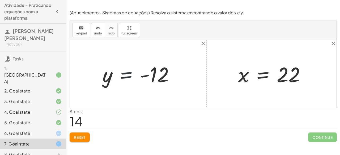
click at [125, 77] on div at bounding box center [140, 74] width 81 height 26
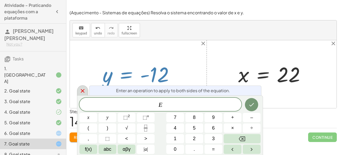
click at [82, 88] on icon at bounding box center [82, 91] width 6 height 6
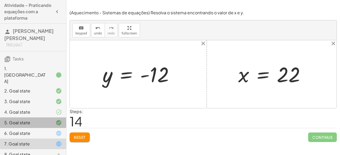
click at [46, 139] on div "5. Goal state" at bounding box center [33, 144] width 66 height 11
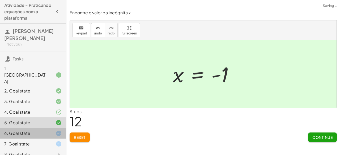
click at [46, 130] on div "6. Goal state" at bounding box center [25, 133] width 43 height 6
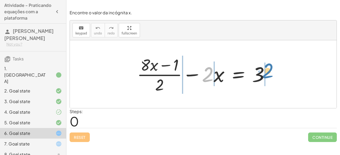
drag, startPoint x: 203, startPoint y: 80, endPoint x: 263, endPoint y: 77, distance: 60.1
click at [263, 77] on div at bounding box center [205, 74] width 142 height 41
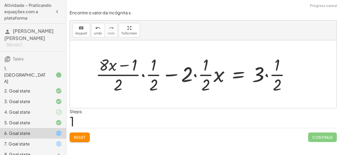
click at [268, 77] on div at bounding box center [195, 74] width 204 height 41
click at [196, 77] on div at bounding box center [186, 74] width 187 height 41
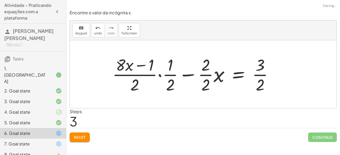
click at [189, 78] on div at bounding box center [195, 74] width 170 height 41
click at [159, 75] on div at bounding box center [195, 74] width 170 height 41
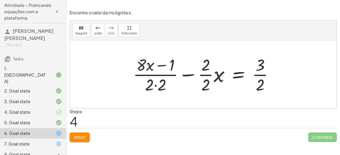
click at [155, 85] on div at bounding box center [205, 74] width 150 height 41
click at [164, 66] on div at bounding box center [205, 74] width 150 height 41
click at [207, 75] on div at bounding box center [205, 74] width 150 height 41
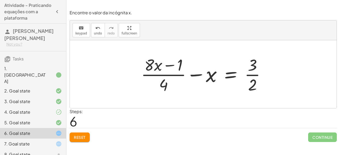
click at [45, 141] on div "7. Goal state" at bounding box center [25, 144] width 43 height 6
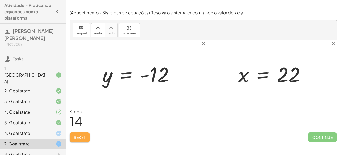
click at [87, 138] on button "Reset" at bounding box center [80, 138] width 20 height 10
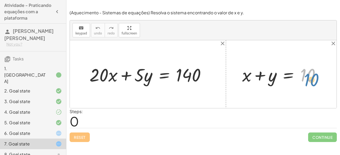
drag, startPoint x: 308, startPoint y: 79, endPoint x: 311, endPoint y: 84, distance: 5.7
click at [311, 84] on div at bounding box center [283, 75] width 88 height 24
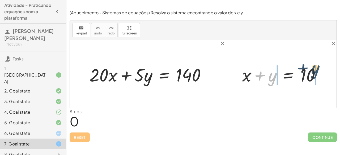
drag, startPoint x: 274, startPoint y: 78, endPoint x: 316, endPoint y: 71, distance: 42.5
click at [316, 71] on div at bounding box center [283, 75] width 88 height 24
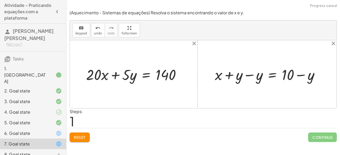
click at [253, 75] on div at bounding box center [269, 73] width 114 height 19
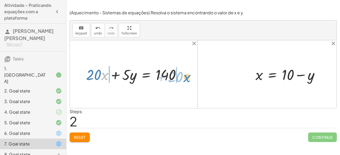
drag, startPoint x: 105, startPoint y: 76, endPoint x: 187, endPoint y: 78, distance: 81.7
click at [187, 78] on div at bounding box center [135, 73] width 104 height 19
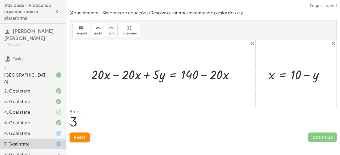
click at [203, 75] on div at bounding box center [164, 74] width 153 height 17
click at [115, 74] on div at bounding box center [164, 74] width 153 height 17
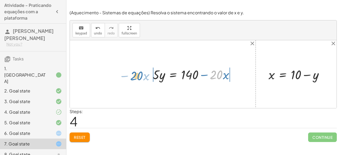
drag, startPoint x: 213, startPoint y: 75, endPoint x: 134, endPoint y: 76, distance: 79.3
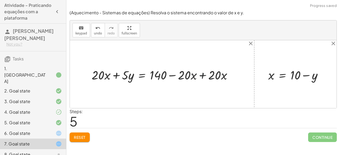
click at [202, 75] on div at bounding box center [164, 74] width 150 height 17
drag, startPoint x: 202, startPoint y: 75, endPoint x: 125, endPoint y: 69, distance: 76.6
click at [125, 69] on div "+ · 20 · x + · 5 · y = 140 + · 20 · x − · 20 · x + · 5 · y = + 140 − · 20 · x +…" at bounding box center [203, 74] width 266 height 68
click at [107, 76] on div at bounding box center [134, 74] width 90 height 17
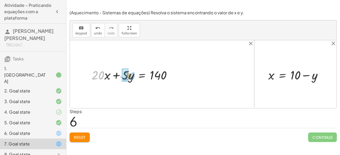
drag, startPoint x: 103, startPoint y: 77, endPoint x: 134, endPoint y: 78, distance: 30.8
click at [134, 78] on div at bounding box center [134, 74] width 90 height 17
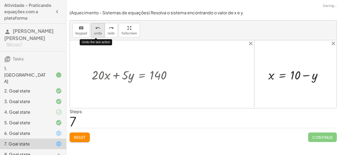
click at [95, 28] on icon "undo" at bounding box center [97, 28] width 5 height 6
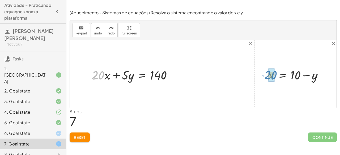
drag, startPoint x: 103, startPoint y: 75, endPoint x: 276, endPoint y: 75, distance: 172.4
click at [276, 75] on div "+ · 20 · x + · 5 · y = 140 + · 20 · x − · 20 · x + · 5 · y = + 140 − · 20 · x +…" at bounding box center [203, 74] width 266 height 68
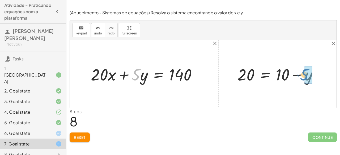
drag, startPoint x: 137, startPoint y: 76, endPoint x: 305, endPoint y: 77, distance: 168.7
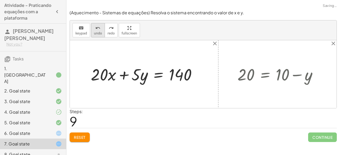
click at [91, 28] on button "undo undo" at bounding box center [98, 30] width 14 height 14
click at [295, 75] on div at bounding box center [279, 73] width 89 height 21
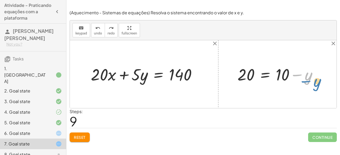
drag, startPoint x: 308, startPoint y: 81, endPoint x: 305, endPoint y: 81, distance: 3.0
click at [305, 81] on div at bounding box center [279, 73] width 89 height 21
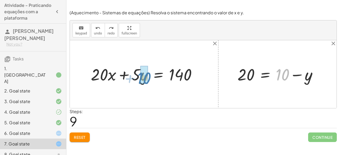
drag, startPoint x: 284, startPoint y: 75, endPoint x: 146, endPoint y: 79, distance: 137.5
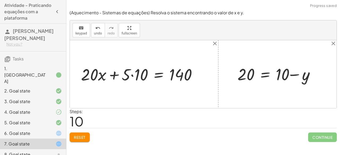
click at [137, 77] on div at bounding box center [140, 73] width 125 height 21
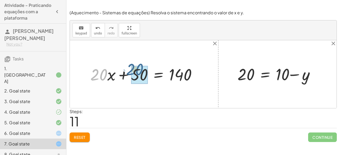
drag, startPoint x: 100, startPoint y: 77, endPoint x: 135, endPoint y: 72, distance: 35.9
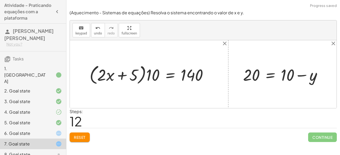
click at [149, 74] on div at bounding box center [151, 74] width 128 height 24
drag, startPoint x: 149, startPoint y: 74, endPoint x: 126, endPoint y: 73, distance: 22.6
click at [126, 73] on div at bounding box center [151, 74] width 128 height 24
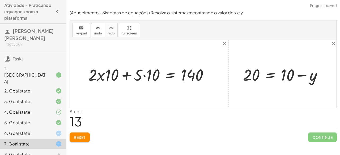
click at [143, 75] on div at bounding box center [149, 74] width 129 height 21
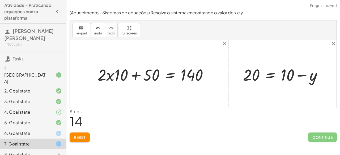
click at [137, 76] on div at bounding box center [155, 74] width 120 height 21
click at [99, 33] on div "undo undo redo redo" at bounding box center [104, 30] width 27 height 14
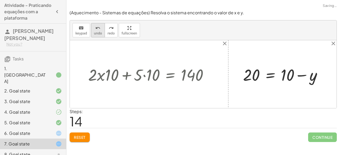
click at [99, 33] on button "undo undo" at bounding box center [98, 30] width 14 height 14
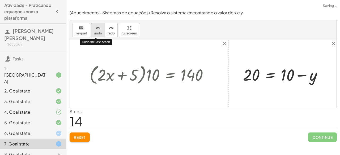
click at [99, 33] on button "undo undo" at bounding box center [98, 30] width 14 height 14
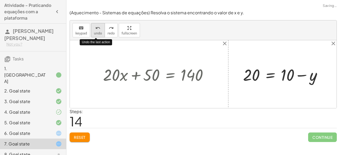
click at [99, 33] on button "undo undo" at bounding box center [98, 30] width 14 height 14
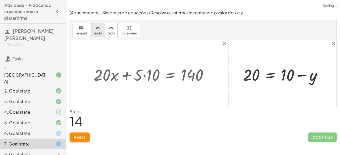
click at [97, 34] on span "undo" at bounding box center [98, 34] width 8 height 4
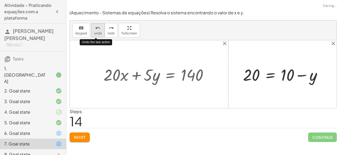
click at [97, 34] on span "undo" at bounding box center [98, 34] width 8 height 4
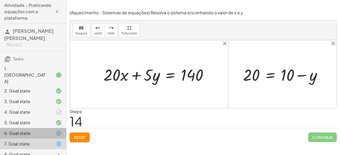
click at [41, 149] on div "6. Goal state" at bounding box center [33, 154] width 66 height 11
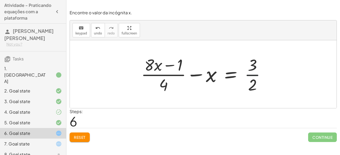
click at [246, 75] on div at bounding box center [205, 74] width 134 height 41
click at [43, 151] on div "8. Goal state" at bounding box center [25, 154] width 43 height 6
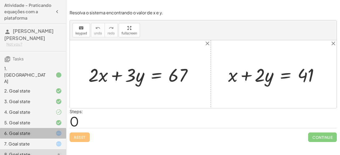
click at [47, 130] on div at bounding box center [54, 133] width 15 height 6
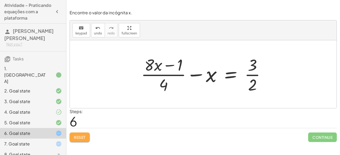
click at [77, 135] on span "Reset" at bounding box center [80, 137] width 12 height 5
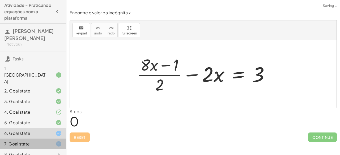
click at [38, 139] on div "7. Goal state" at bounding box center [33, 144] width 66 height 11
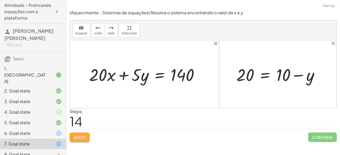
click at [82, 138] on span "Reset" at bounding box center [80, 137] width 12 height 5
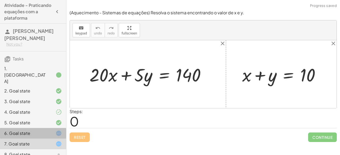
click at [32, 130] on div "6. Goal state" at bounding box center [25, 133] width 43 height 6
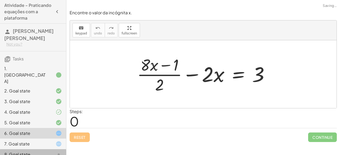
click at [34, 151] on div "8. Goal state" at bounding box center [25, 154] width 43 height 6
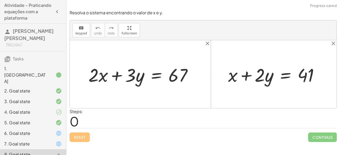
click at [17, 141] on div "7. Goal state" at bounding box center [25, 144] width 43 height 6
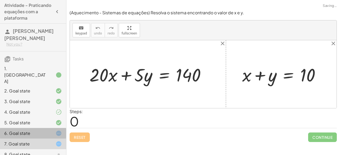
click at [22, 149] on div "6. Goal state" at bounding box center [33, 154] width 66 height 11
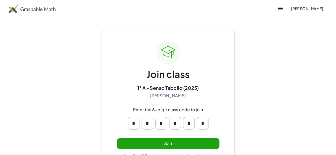
click at [210, 140] on button "Join" at bounding box center [168, 143] width 102 height 11
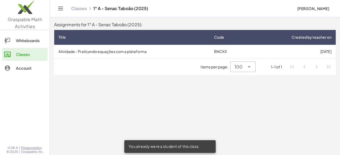
click at [224, 57] on td "BNCKX" at bounding box center [229, 52] width 39 height 14
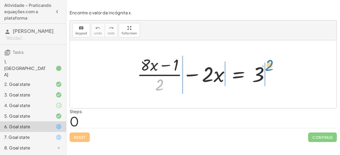
drag, startPoint x: 160, startPoint y: 86, endPoint x: 270, endPoint y: 67, distance: 111.3
click at [270, 67] on div at bounding box center [205, 74] width 142 height 41
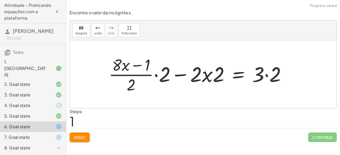
click at [266, 75] on div at bounding box center [199, 74] width 187 height 41
click at [155, 75] on div at bounding box center [191, 74] width 170 height 41
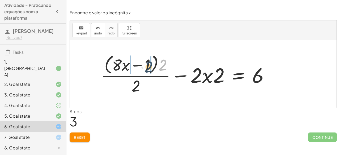
drag, startPoint x: 160, startPoint y: 69, endPoint x: 147, endPoint y: 71, distance: 12.6
click at [147, 71] on div at bounding box center [186, 74] width 177 height 43
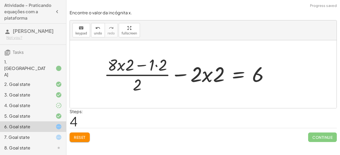
click at [156, 67] on div at bounding box center [188, 74] width 174 height 41
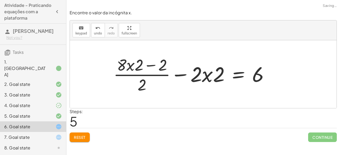
click at [150, 66] on div at bounding box center [193, 74] width 165 height 41
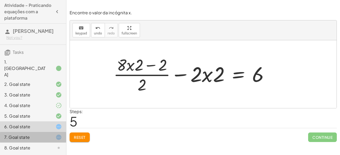
click at [37, 134] on div "7. Goal state" at bounding box center [25, 137] width 43 height 6
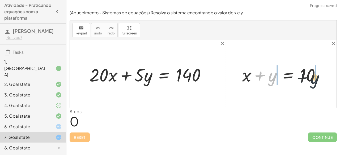
drag, startPoint x: 273, startPoint y: 80, endPoint x: 323, endPoint y: 79, distance: 49.6
click at [323, 79] on div at bounding box center [283, 74] width 88 height 23
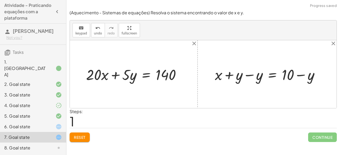
click at [303, 76] on div at bounding box center [269, 73] width 114 height 19
click at [251, 75] on div at bounding box center [269, 73] width 114 height 19
drag, startPoint x: 259, startPoint y: 76, endPoint x: 103, endPoint y: 71, distance: 155.5
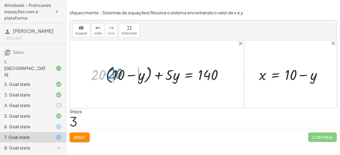
drag, startPoint x: 104, startPoint y: 74, endPoint x: 121, endPoint y: 73, distance: 17.3
click at [121, 73] on div at bounding box center [158, 74] width 141 height 21
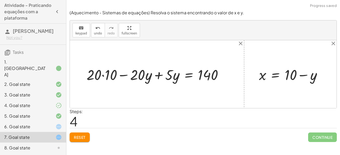
click at [105, 74] on div at bounding box center [157, 74] width 146 height 19
click at [161, 76] on div at bounding box center [160, 74] width 137 height 19
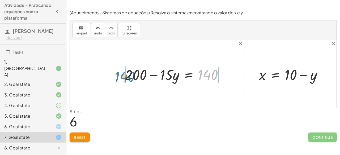
drag, startPoint x: 199, startPoint y: 76, endPoint x: 116, endPoint y: 78, distance: 83.1
click at [116, 78] on div "+ · 20 · x + · 5 · y = 140 + · 20 · ( + 10 − y ) + · 5 · y = 140 + · 20 · 10 − …" at bounding box center [203, 74] width 266 height 68
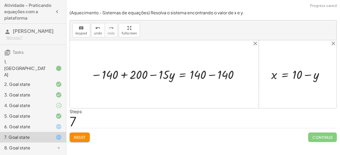
click at [123, 76] on div at bounding box center [165, 74] width 155 height 16
click at [211, 75] on div at bounding box center [189, 74] width 113 height 16
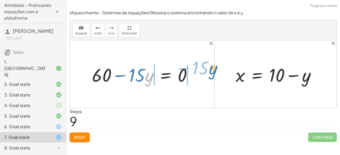
drag, startPoint x: 150, startPoint y: 79, endPoint x: 214, endPoint y: 72, distance: 64.1
click at [214, 72] on div "+ · 20 · x + · 5 · y = 140 + · 20 · ( + 10 − y ) + · 5 · y = 140 + · 20 · 10 − …" at bounding box center [203, 74] width 266 height 68
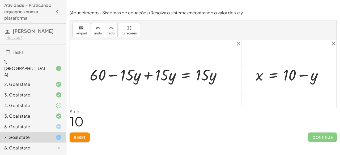
click at [147, 76] on div at bounding box center [157, 74] width 141 height 20
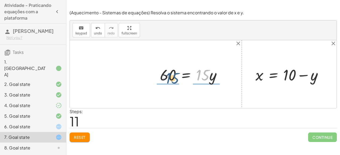
drag, startPoint x: 197, startPoint y: 78, endPoint x: 166, endPoint y: 81, distance: 31.5
click at [166, 81] on div at bounding box center [192, 74] width 71 height 20
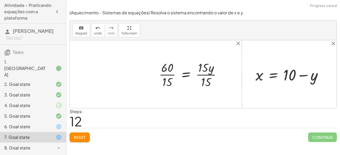
click at [168, 75] on div at bounding box center [192, 74] width 72 height 30
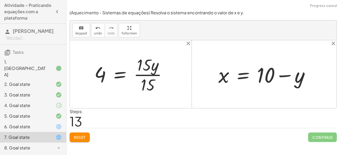
click at [141, 76] on div at bounding box center [133, 74] width 82 height 41
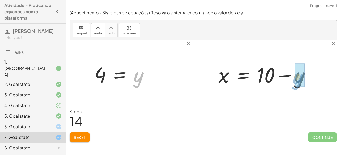
drag, startPoint x: 136, startPoint y: 78, endPoint x: 293, endPoint y: 80, distance: 157.3
click at [293, 80] on div "+ · 20 · x + · 5 · y = 140 + · 20 · ( + 10 − y ) + · 5 · y = 140 + · 20 · 10 − …" at bounding box center [203, 74] width 266 height 68
click at [286, 76] on div at bounding box center [266, 74] width 102 height 27
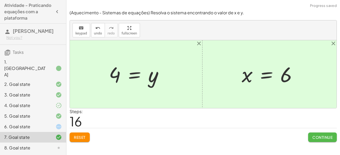
click at [320, 137] on span "Continue" at bounding box center [322, 137] width 20 height 5
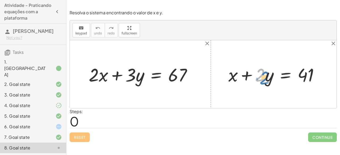
drag, startPoint x: 258, startPoint y: 81, endPoint x: 264, endPoint y: 84, distance: 5.9
click at [264, 84] on div at bounding box center [276, 74] width 100 height 24
drag, startPoint x: 269, startPoint y: 79, endPoint x: 266, endPoint y: 80, distance: 2.7
click at [266, 80] on div at bounding box center [276, 74] width 100 height 24
drag, startPoint x: 232, startPoint y: 76, endPoint x: 337, endPoint y: 75, distance: 104.8
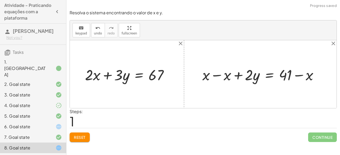
click at [216, 75] on div at bounding box center [262, 74] width 125 height 20
click at [296, 75] on div at bounding box center [283, 74] width 83 height 20
click at [253, 78] on div at bounding box center [283, 74] width 83 height 20
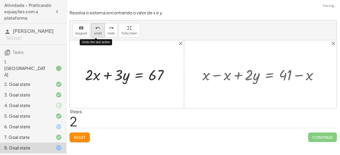
click at [95, 28] on icon "undo" at bounding box center [97, 28] width 5 height 6
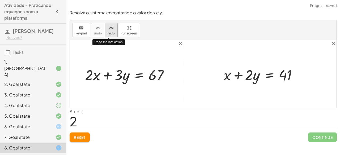
click at [109, 27] on icon "redo" at bounding box center [111, 28] width 5 height 6
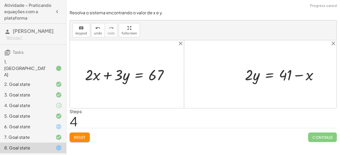
click at [75, 133] on button "Reset" at bounding box center [80, 138] width 20 height 10
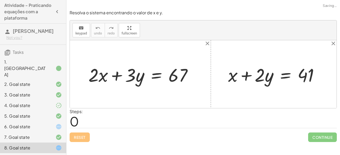
click at [77, 137] on div "Reset Continue" at bounding box center [203, 135] width 267 height 14
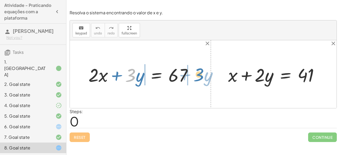
drag, startPoint x: 132, startPoint y: 79, endPoint x: 200, endPoint y: 78, distance: 67.9
click at [200, 78] on div "· 3 + · y + · 2 · x + · 3 · y = 67" at bounding box center [140, 74] width 120 height 27
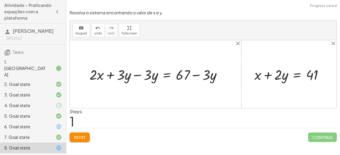
click at [135, 76] on div at bounding box center [158, 74] width 142 height 19
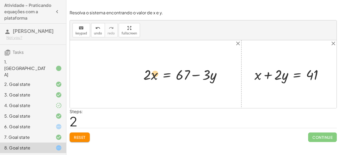
click at [155, 75] on div at bounding box center [185, 74] width 88 height 19
drag, startPoint x: 148, startPoint y: 76, endPoint x: 261, endPoint y: 76, distance: 113.6
click at [98, 30] on icon "undo" at bounding box center [97, 28] width 5 height 6
click at [192, 75] on div at bounding box center [185, 74] width 88 height 19
drag, startPoint x: 153, startPoint y: 76, endPoint x: 151, endPoint y: 73, distance: 3.5
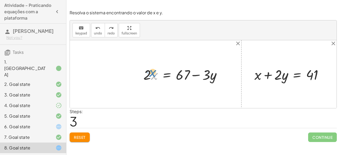
click at [151, 73] on div at bounding box center [185, 74] width 88 height 19
click at [308, 76] on div at bounding box center [291, 74] width 78 height 19
drag, startPoint x: 283, startPoint y: 76, endPoint x: 329, endPoint y: 80, distance: 46.0
click at [329, 80] on div at bounding box center [291, 74] width 78 height 19
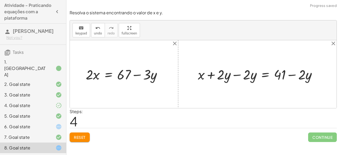
click at [234, 74] on div at bounding box center [259, 74] width 128 height 18
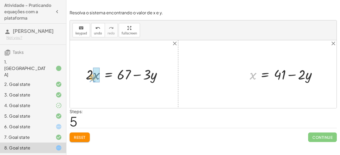
drag, startPoint x: 252, startPoint y: 76, endPoint x: 92, endPoint y: 78, distance: 159.2
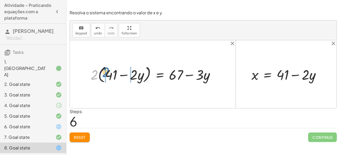
drag, startPoint x: 95, startPoint y: 77, endPoint x: 107, endPoint y: 74, distance: 11.7
click at [107, 74] on div at bounding box center [155, 74] width 134 height 21
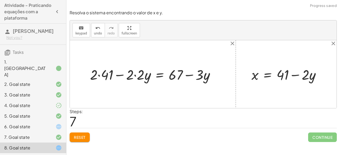
click at [134, 76] on div at bounding box center [154, 74] width 134 height 19
click at [110, 76] on div at bounding box center [160, 74] width 124 height 19
click at [142, 78] on div at bounding box center [163, 74] width 116 height 19
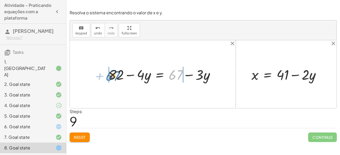
drag, startPoint x: 171, startPoint y: 78, endPoint x: 109, endPoint y: 79, distance: 61.6
click at [109, 79] on div at bounding box center [163, 74] width 116 height 19
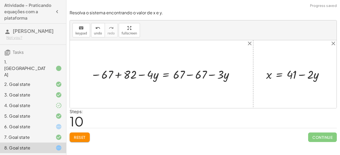
click at [118, 74] on div at bounding box center [163, 74] width 151 height 16
click at [188, 75] on div at bounding box center [182, 74] width 117 height 16
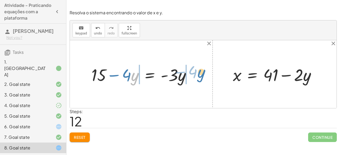
drag, startPoint x: 133, startPoint y: 80, endPoint x: 199, endPoint y: 77, distance: 66.6
click at [199, 77] on div "+ · 2 · x + · 3 · y = 67 + · 2 · x + · 3 · y − · 3 · y = + 67 − · 3 · y + · 2 ·…" at bounding box center [203, 74] width 266 height 68
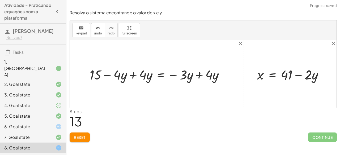
click at [198, 77] on div at bounding box center [158, 74] width 143 height 18
click at [135, 76] on div at bounding box center [137, 74] width 100 height 18
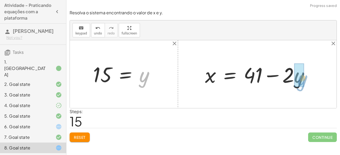
drag, startPoint x: 140, startPoint y: 78, endPoint x: 297, endPoint y: 81, distance: 156.8
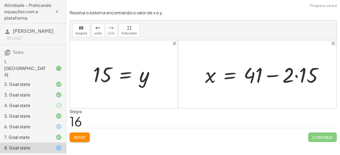
click at [296, 78] on div at bounding box center [265, 74] width 127 height 27
click at [269, 75] on div at bounding box center [259, 74] width 115 height 27
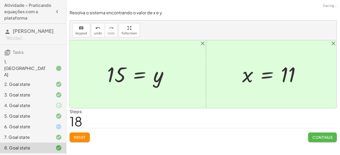
click at [316, 134] on button "Continue" at bounding box center [322, 138] width 29 height 10
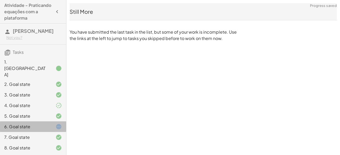
click at [42, 124] on div "6. Goal state" at bounding box center [25, 127] width 43 height 6
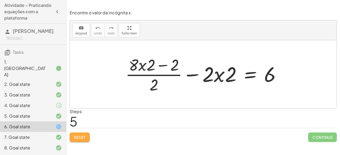
click at [75, 138] on span "Reset" at bounding box center [80, 137] width 12 height 5
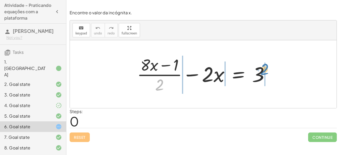
drag, startPoint x: 161, startPoint y: 86, endPoint x: 266, endPoint y: 70, distance: 106.0
click at [266, 70] on div at bounding box center [205, 74] width 142 height 41
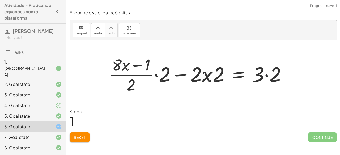
click at [268, 77] on div at bounding box center [199, 74] width 187 height 41
click at [154, 76] on div at bounding box center [191, 74] width 170 height 41
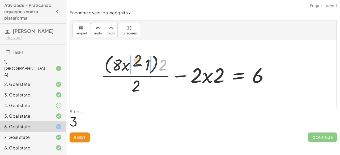
drag, startPoint x: 161, startPoint y: 69, endPoint x: 137, endPoint y: 64, distance: 23.8
click at [137, 64] on div at bounding box center [186, 74] width 177 height 43
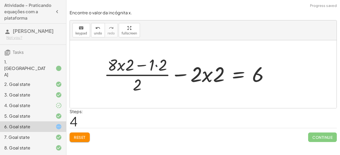
click at [155, 67] on div at bounding box center [188, 74] width 174 height 41
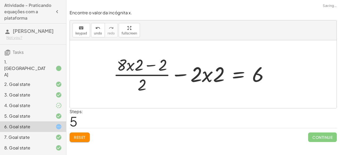
click at [146, 65] on div at bounding box center [193, 74] width 165 height 41
drag, startPoint x: 203, startPoint y: 76, endPoint x: 203, endPoint y: 72, distance: 4.5
click at [203, 72] on div at bounding box center [193, 74] width 165 height 41
click at [219, 74] on div at bounding box center [193, 74] width 165 height 41
drag, startPoint x: 219, startPoint y: 74, endPoint x: 201, endPoint y: 70, distance: 19.1
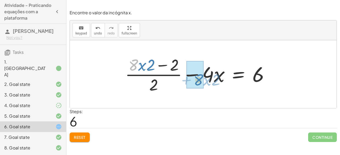
drag, startPoint x: 133, startPoint y: 70, endPoint x: 198, endPoint y: 85, distance: 66.7
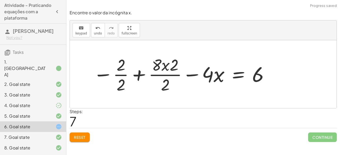
click at [122, 74] on div at bounding box center [180, 74] width 181 height 41
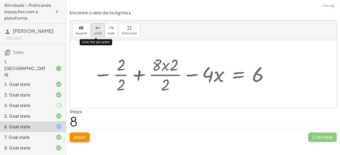
click at [100, 34] on button "undo undo" at bounding box center [98, 30] width 14 height 14
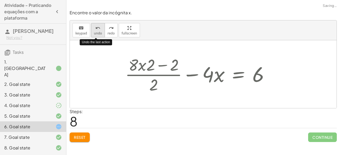
click at [100, 34] on button "undo undo" at bounding box center [98, 30] width 14 height 14
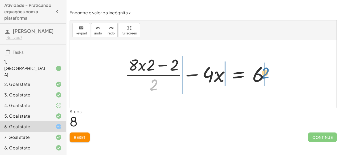
drag, startPoint x: 156, startPoint y: 84, endPoint x: 267, endPoint y: 72, distance: 112.1
click at [267, 72] on div at bounding box center [198, 74] width 153 height 41
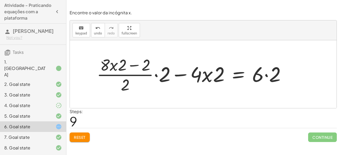
click at [154, 75] on div at bounding box center [193, 74] width 198 height 41
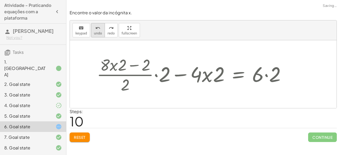
click at [98, 33] on span "undo" at bounding box center [98, 34] width 8 height 4
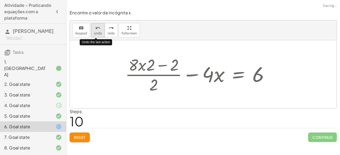
click at [98, 33] on span "undo" at bounding box center [98, 34] width 8 height 4
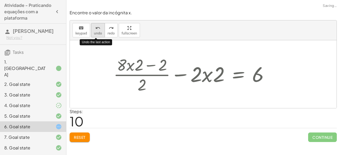
click at [98, 33] on span "undo" at bounding box center [98, 34] width 8 height 4
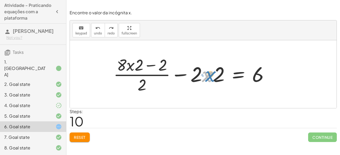
click at [206, 77] on div at bounding box center [193, 74] width 165 height 41
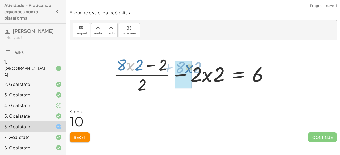
drag, startPoint x: 130, startPoint y: 67, endPoint x: 188, endPoint y: 69, distance: 58.4
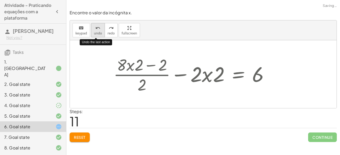
click at [96, 33] on span "undo" at bounding box center [98, 34] width 8 height 4
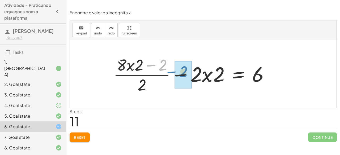
drag, startPoint x: 160, startPoint y: 68, endPoint x: 180, endPoint y: 74, distance: 21.7
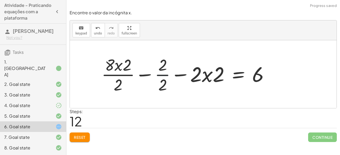
click at [162, 74] on div at bounding box center [187, 74] width 177 height 41
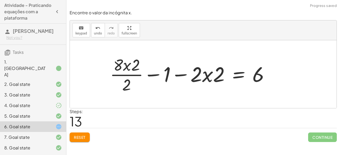
click at [154, 75] on div at bounding box center [191, 74] width 168 height 41
drag, startPoint x: 166, startPoint y: 78, endPoint x: 280, endPoint y: 73, distance: 113.4
click at [280, 73] on div "+ · ( + · 8 · x − 1 ) · 2 − · 2 · x = 3 + · · ( + · 8 · x − 1 ) · 2 · 2 − · 2 ·…" at bounding box center [203, 74] width 266 height 68
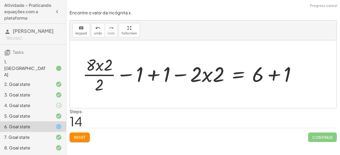
click at [274, 75] on div at bounding box center [191, 74] width 223 height 41
click at [154, 76] on div at bounding box center [177, 74] width 194 height 41
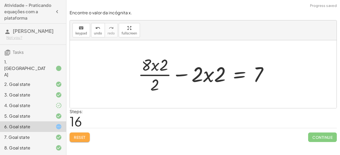
click at [77, 138] on span "Reset" at bounding box center [80, 137] width 12 height 5
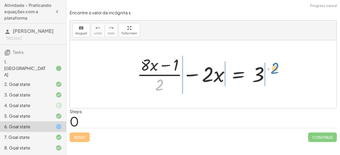
drag, startPoint x: 161, startPoint y: 80, endPoint x: 272, endPoint y: 65, distance: 112.5
click at [272, 65] on div at bounding box center [205, 74] width 142 height 41
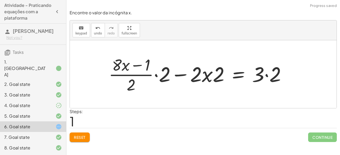
click at [267, 75] on div at bounding box center [199, 74] width 187 height 41
click at [157, 75] on div at bounding box center [191, 74] width 170 height 41
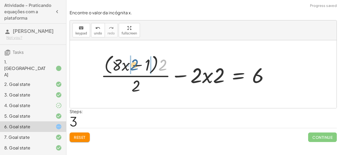
drag, startPoint x: 162, startPoint y: 69, endPoint x: 134, endPoint y: 68, distance: 28.4
click at [134, 68] on div at bounding box center [186, 74] width 177 height 43
click at [134, 68] on div at bounding box center [188, 74] width 174 height 41
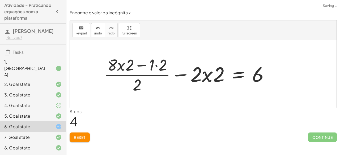
click at [157, 66] on div at bounding box center [188, 74] width 174 height 41
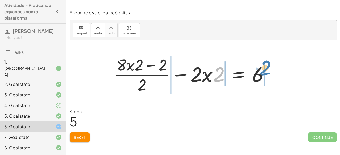
drag, startPoint x: 218, startPoint y: 77, endPoint x: 265, endPoint y: 70, distance: 46.9
click at [265, 70] on div at bounding box center [193, 74] width 165 height 41
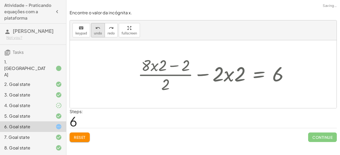
click at [95, 37] on button "undo undo" at bounding box center [98, 30] width 14 height 14
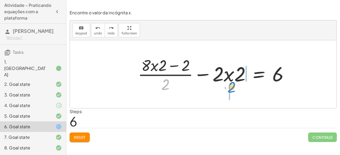
drag, startPoint x: 165, startPoint y: 84, endPoint x: 231, endPoint y: 84, distance: 65.8
click at [231, 84] on div at bounding box center [215, 74] width 160 height 40
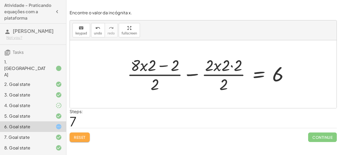
click at [85, 139] on span "Reset" at bounding box center [80, 137] width 12 height 5
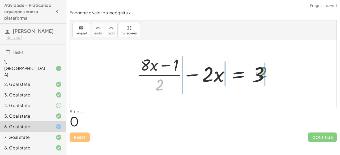
drag, startPoint x: 161, startPoint y: 85, endPoint x: 266, endPoint y: 73, distance: 105.0
click at [266, 73] on div at bounding box center [205, 74] width 142 height 41
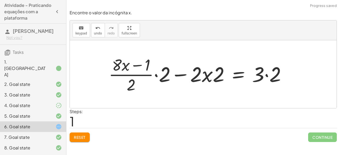
click at [267, 74] on div at bounding box center [199, 74] width 187 height 41
